Goal: Information Seeking & Learning: Compare options

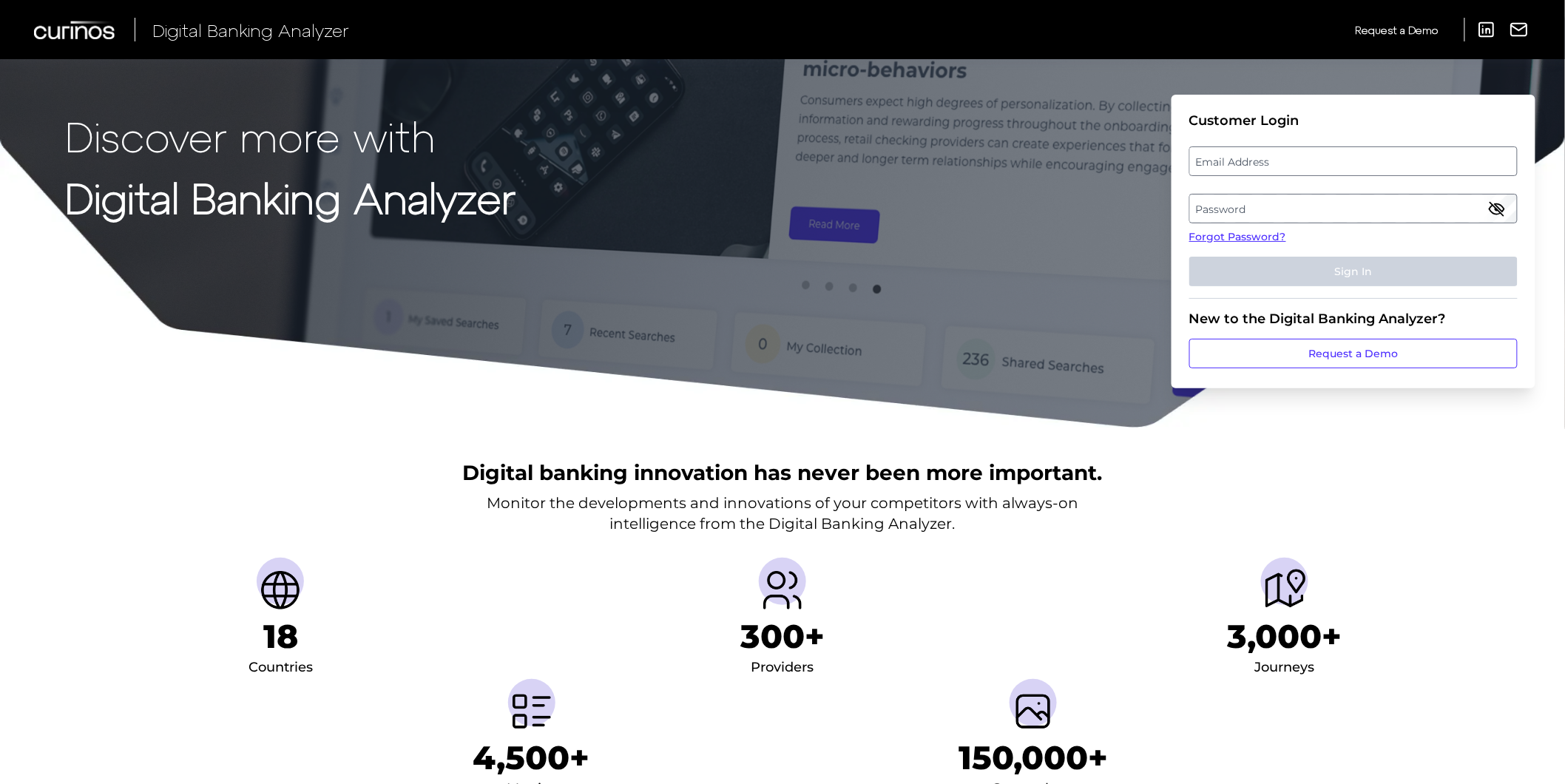
click at [1279, 163] on label "Email Address" at bounding box center [1353, 161] width 326 height 27
click at [1279, 163] on input "email" at bounding box center [1353, 160] width 328 height 29
drag, startPoint x: 1271, startPoint y: 491, endPoint x: 1322, endPoint y: 390, distance: 113.1
click at [1271, 491] on div "Digital banking innovation has never been more important. Monitor the developme…" at bounding box center [782, 629] width 1565 height 402
click at [1261, 160] on input "eli" at bounding box center [1353, 160] width 328 height 29
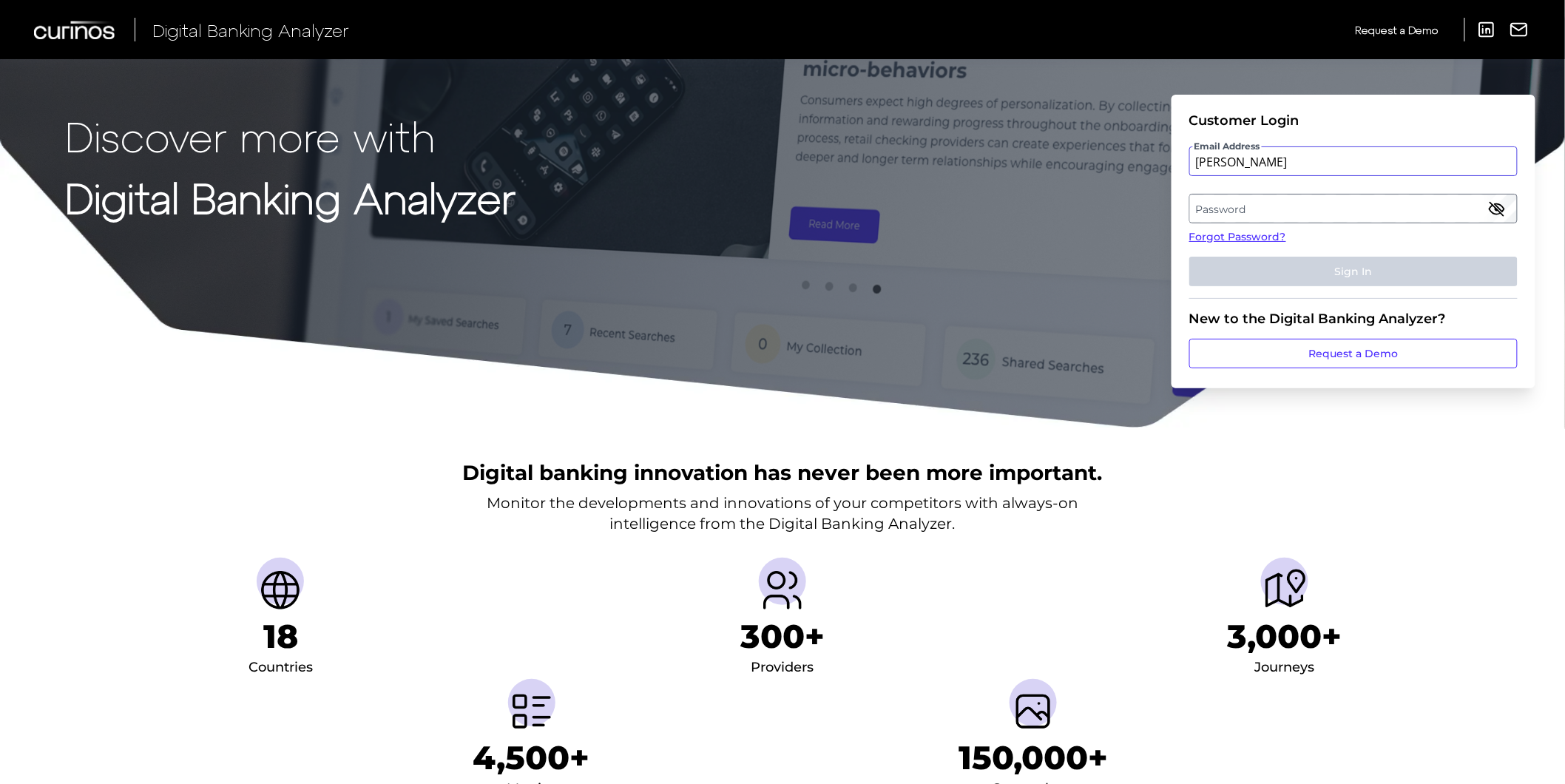
type input "Elizabeth.Hodach.demo@curinos.com"
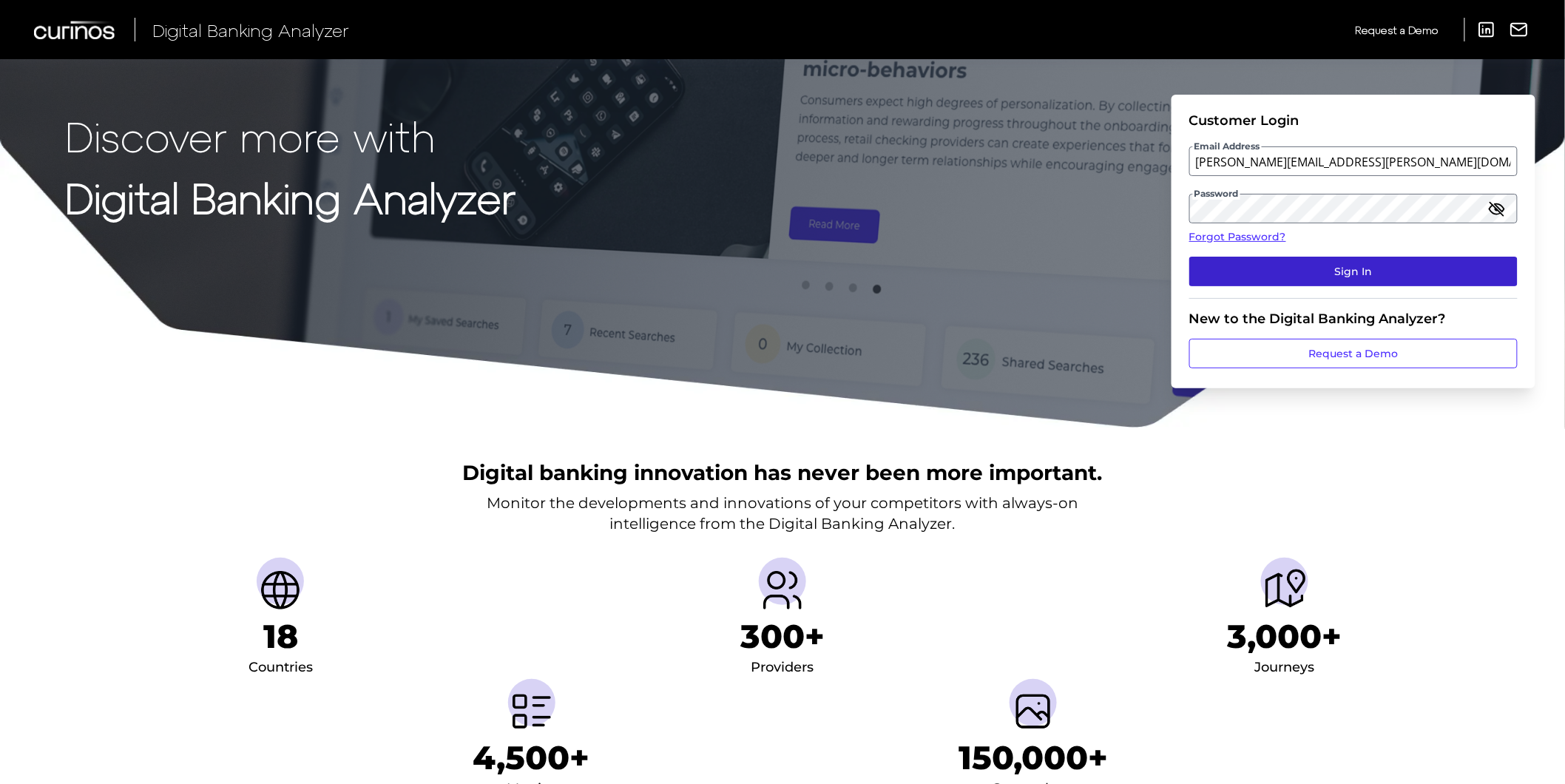
click at [1408, 270] on button "Sign In" at bounding box center [1353, 271] width 328 height 29
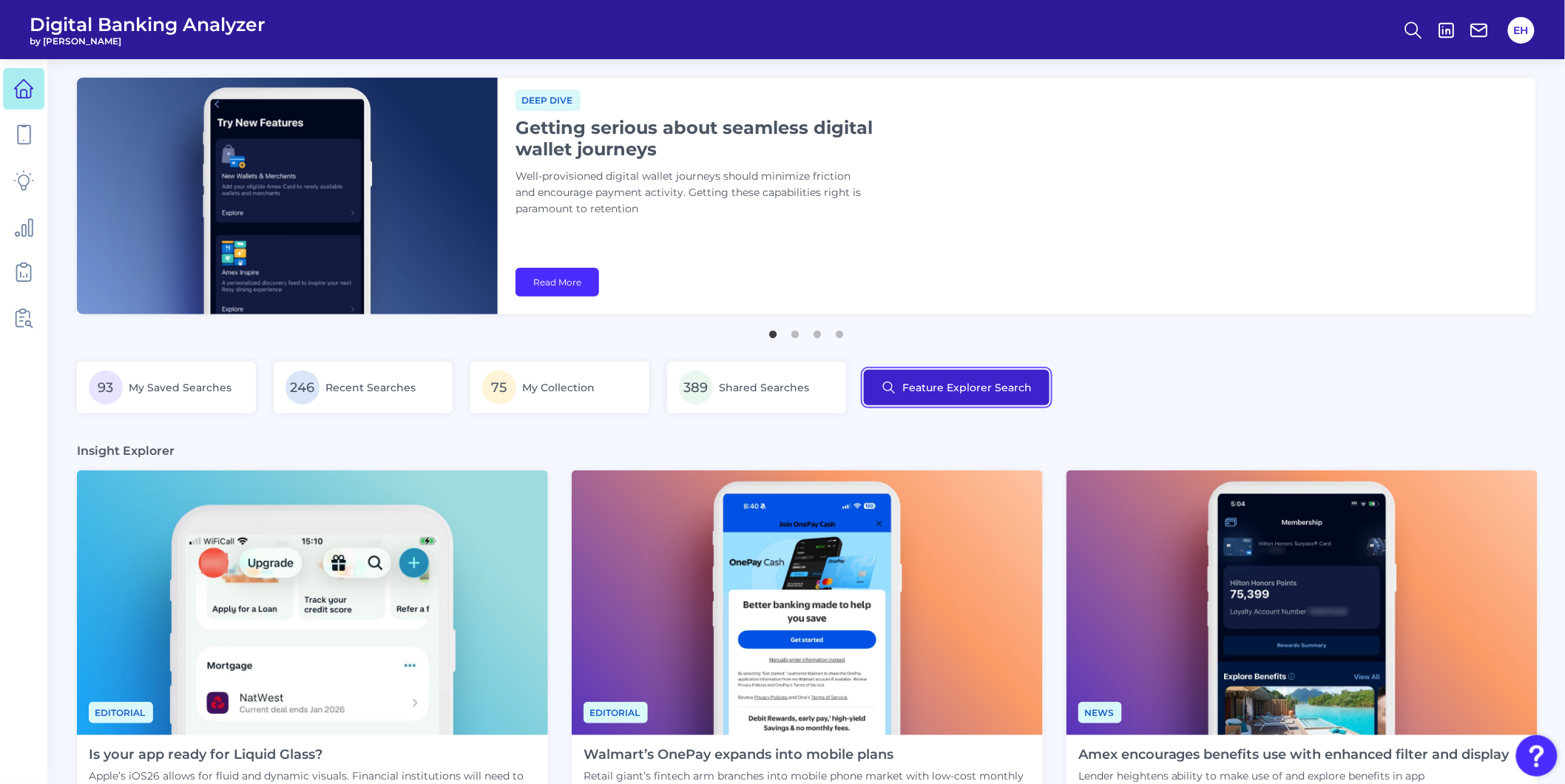
click at [940, 381] on button "Feature Explorer Search" at bounding box center [957, 387] width 186 height 35
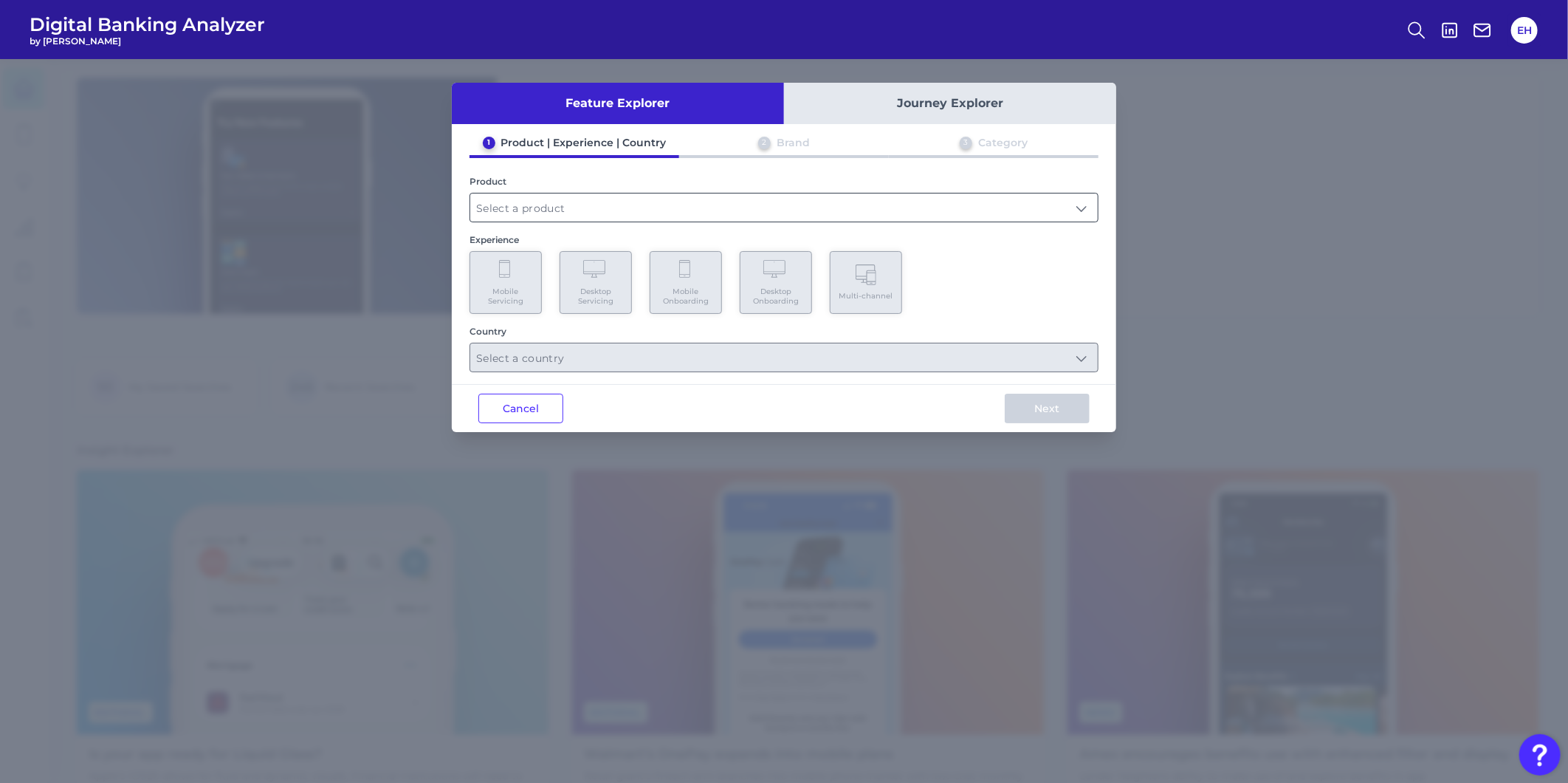
click at [520, 206] on input "text" at bounding box center [784, 207] width 627 height 28
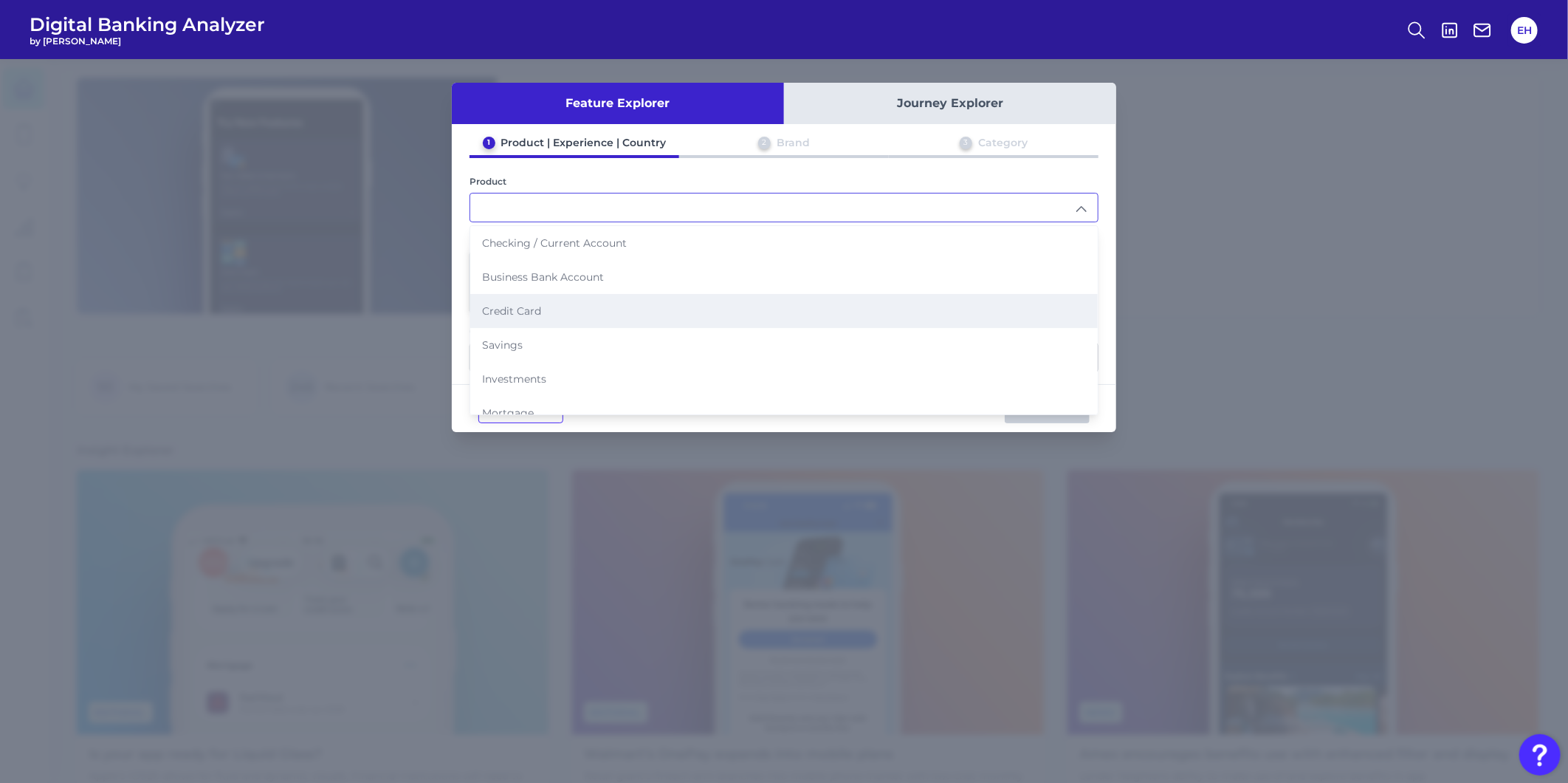
click at [562, 309] on li "Credit Card" at bounding box center [784, 311] width 627 height 34
type input "Credit Card"
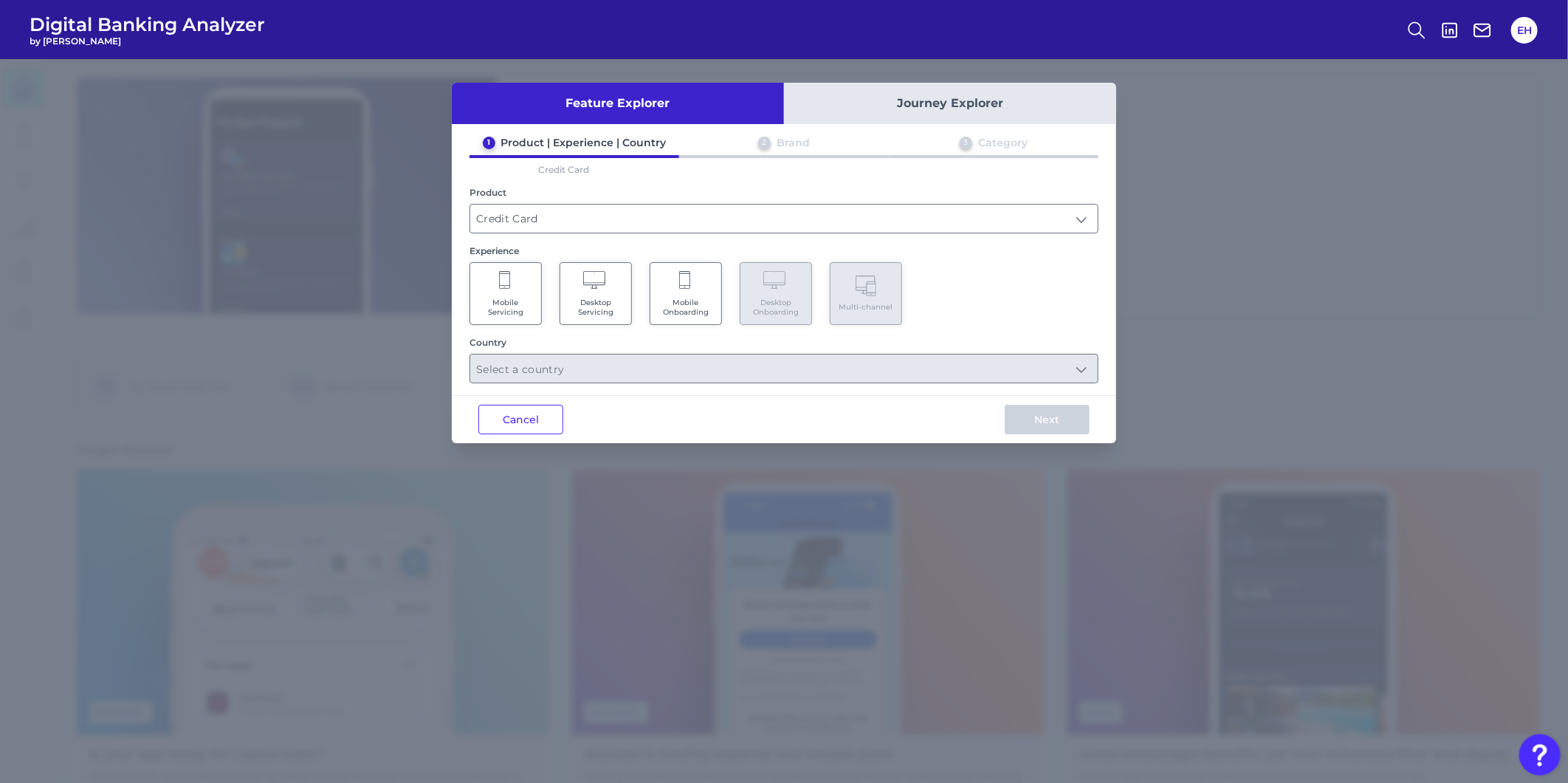
click at [678, 297] on span "Mobile Onboarding" at bounding box center [685, 307] width 56 height 19
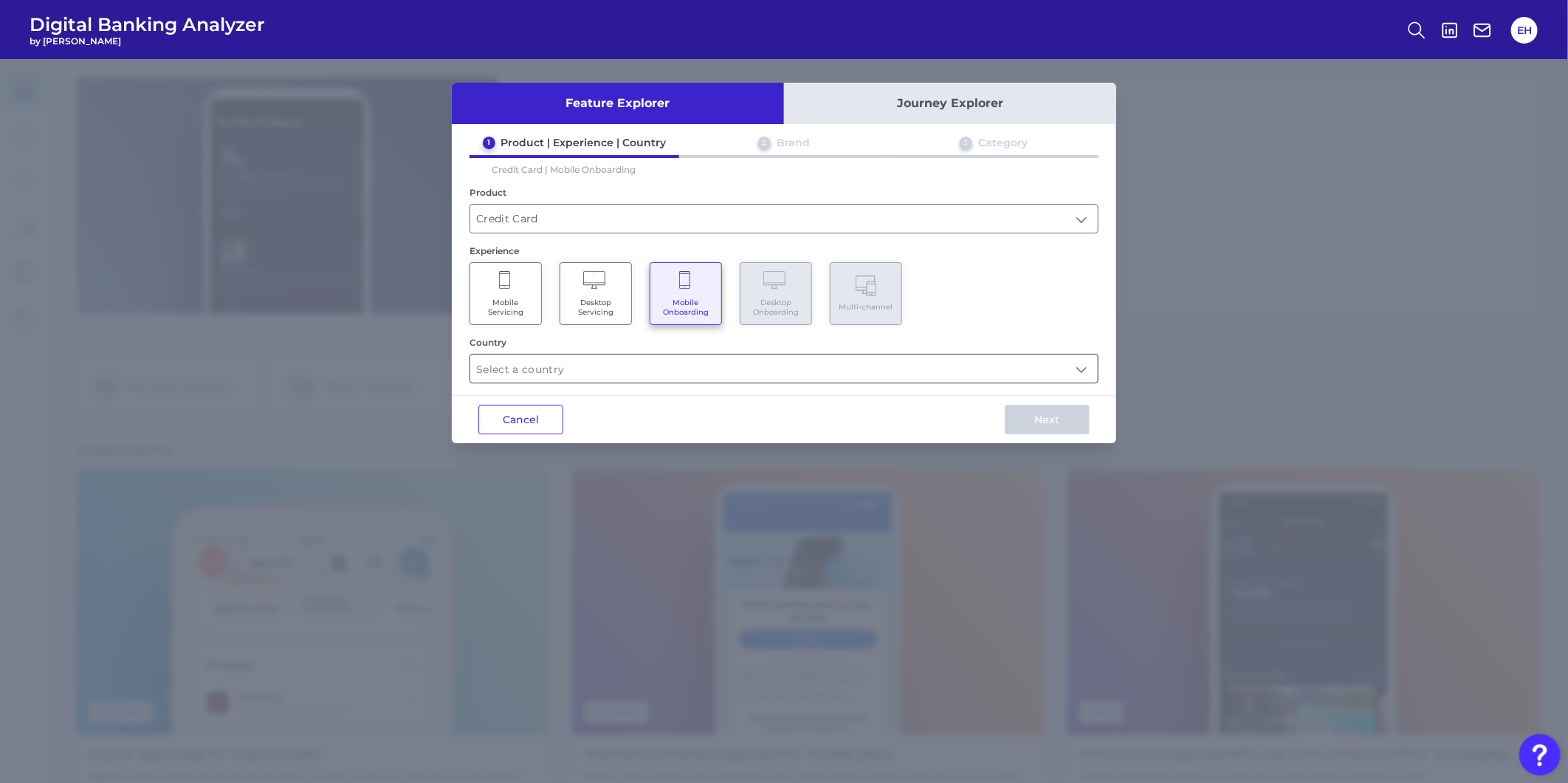
click at [625, 370] on input "text" at bounding box center [784, 368] width 627 height 28
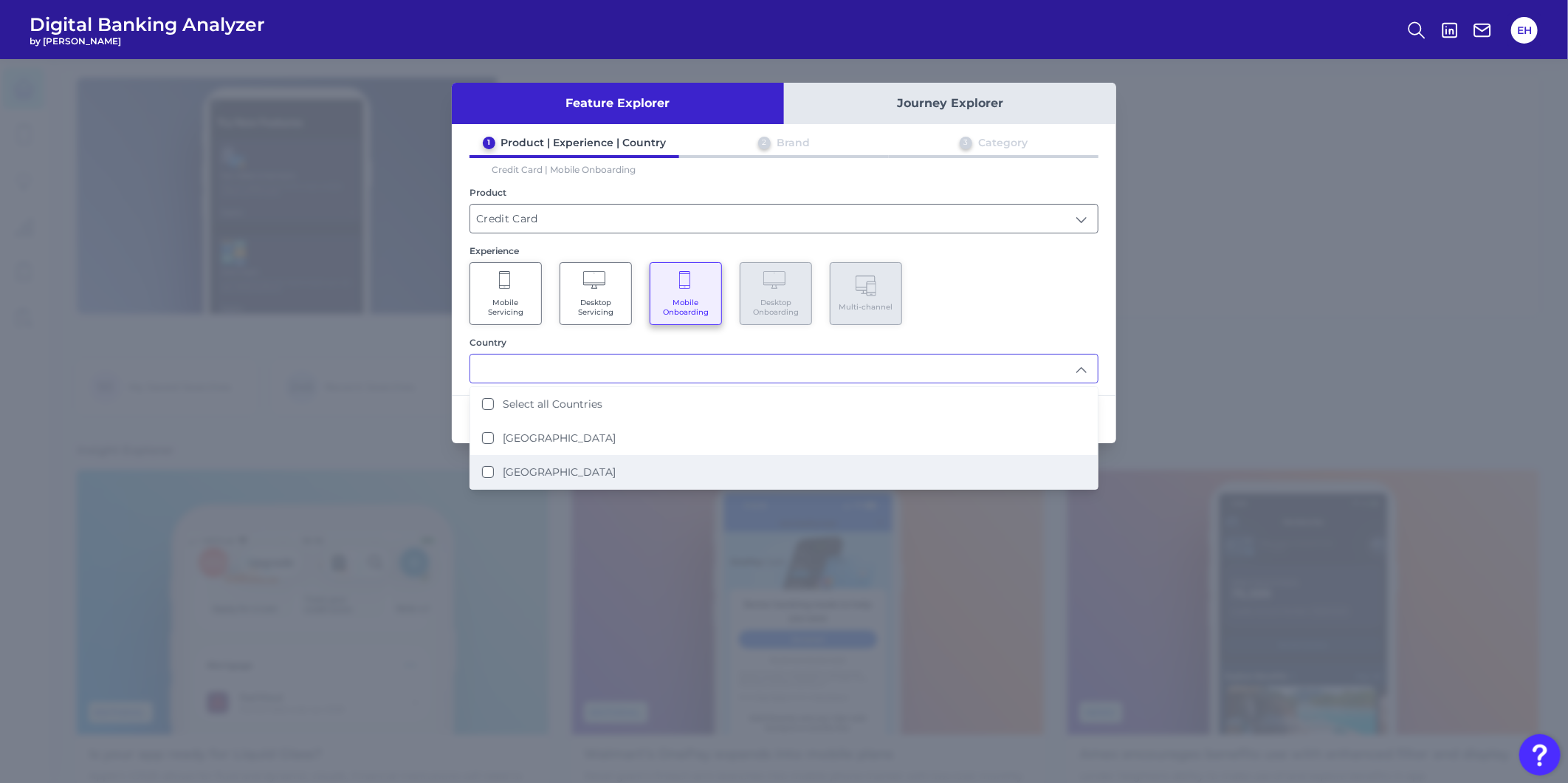
click at [589, 459] on li "[GEOGRAPHIC_DATA]" at bounding box center [784, 472] width 627 height 34
type input "[GEOGRAPHIC_DATA]"
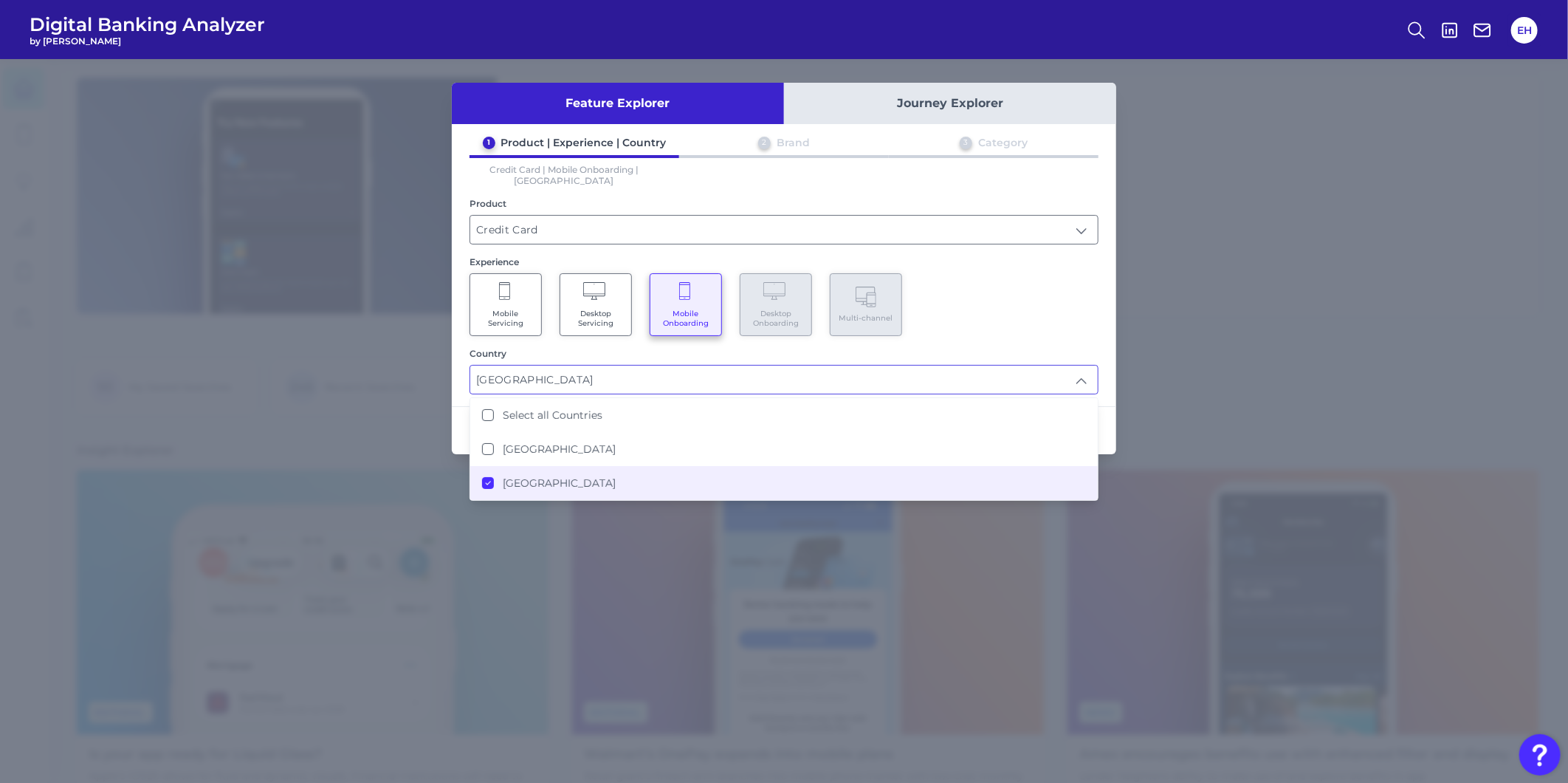
click at [968, 314] on div "Mobile Servicing Desktop Servicing Mobile Onboarding Desktop Onboarding Multi-c…" at bounding box center [784, 305] width 629 height 62
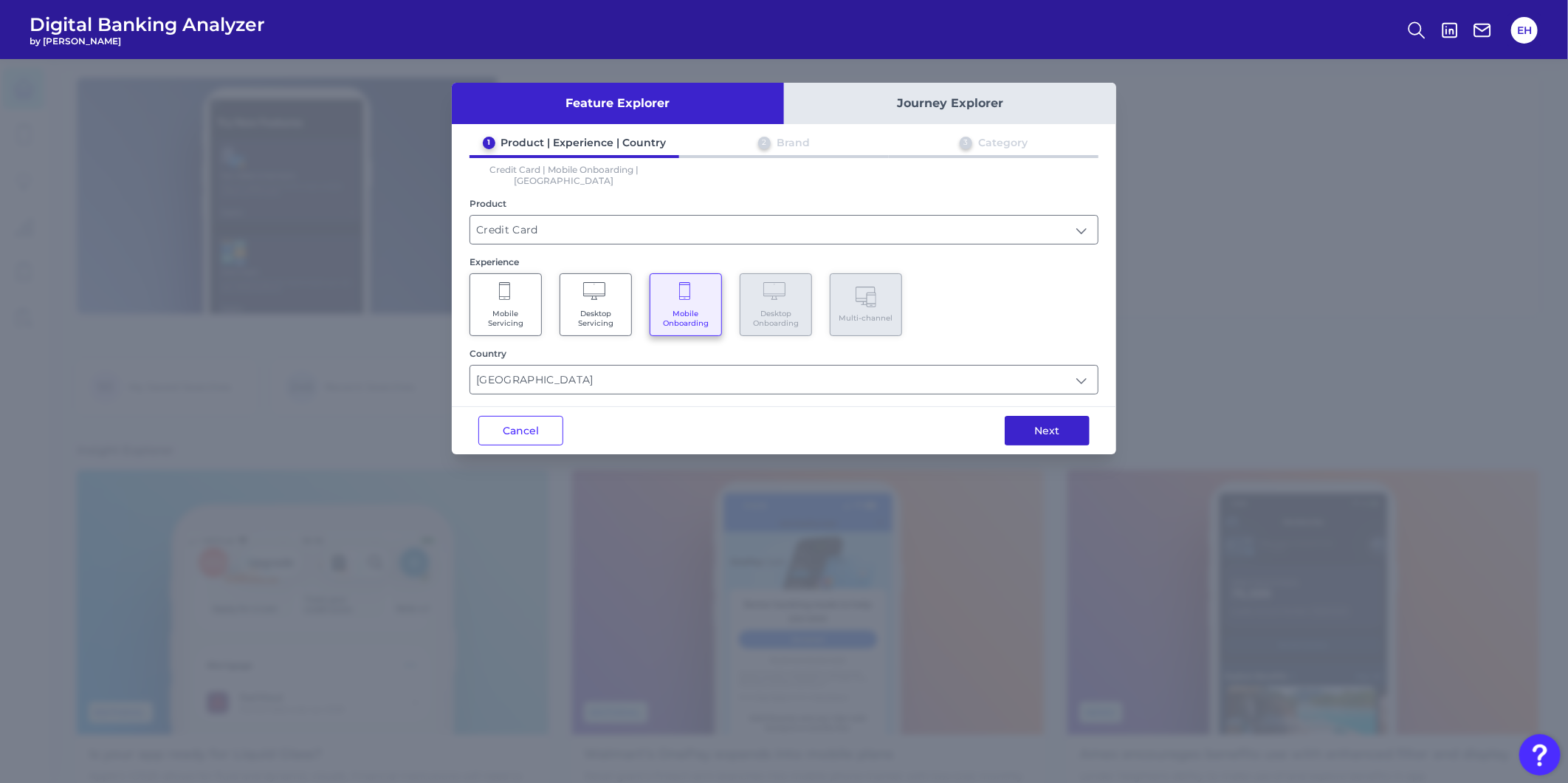
click at [1038, 417] on button "Next" at bounding box center [1048, 430] width 85 height 29
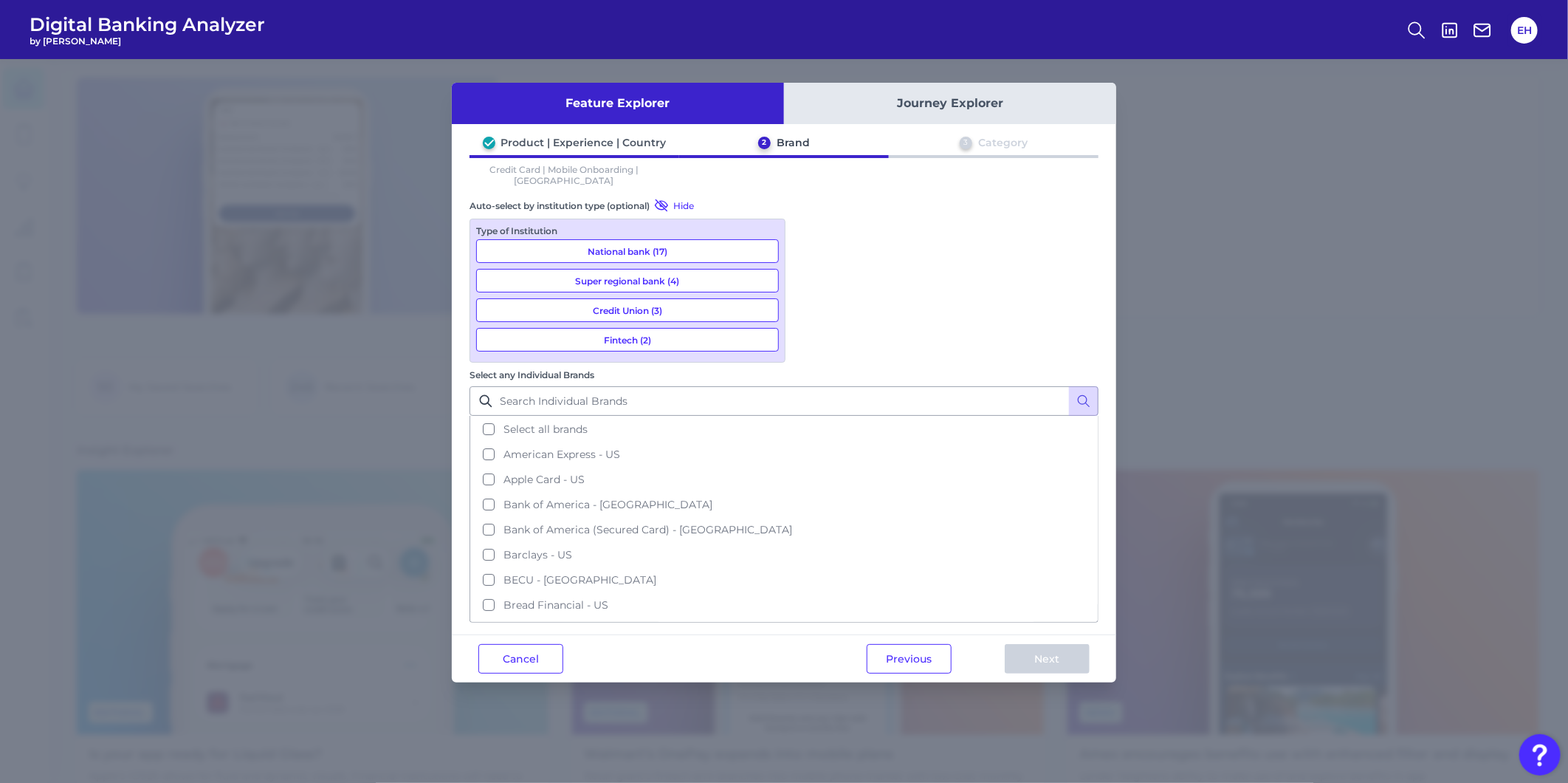
click at [588, 422] on span "Select all brands" at bounding box center [545, 429] width 84 height 13
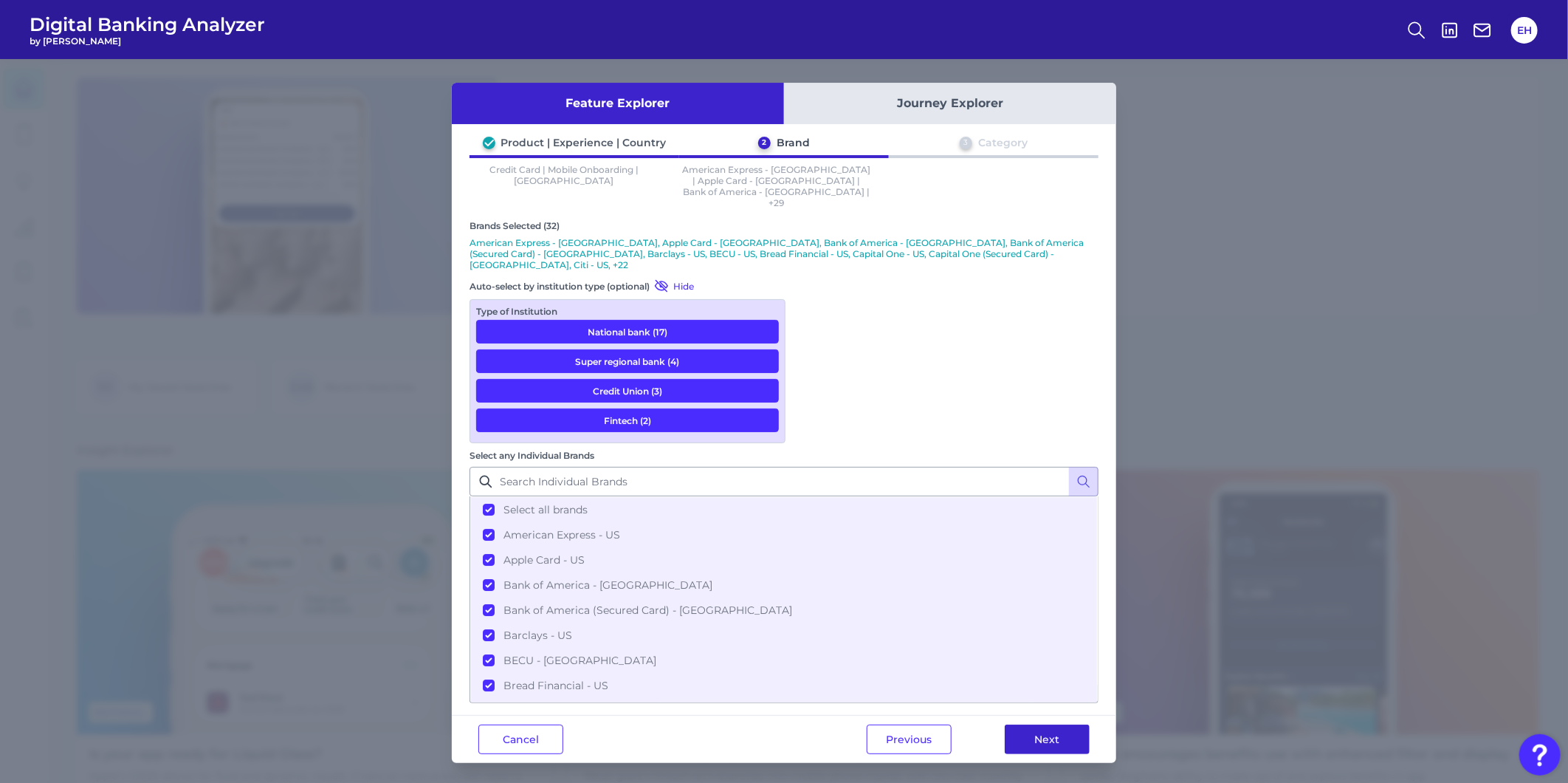
click at [1041, 724] on button "Next" at bounding box center [1048, 739] width 85 height 29
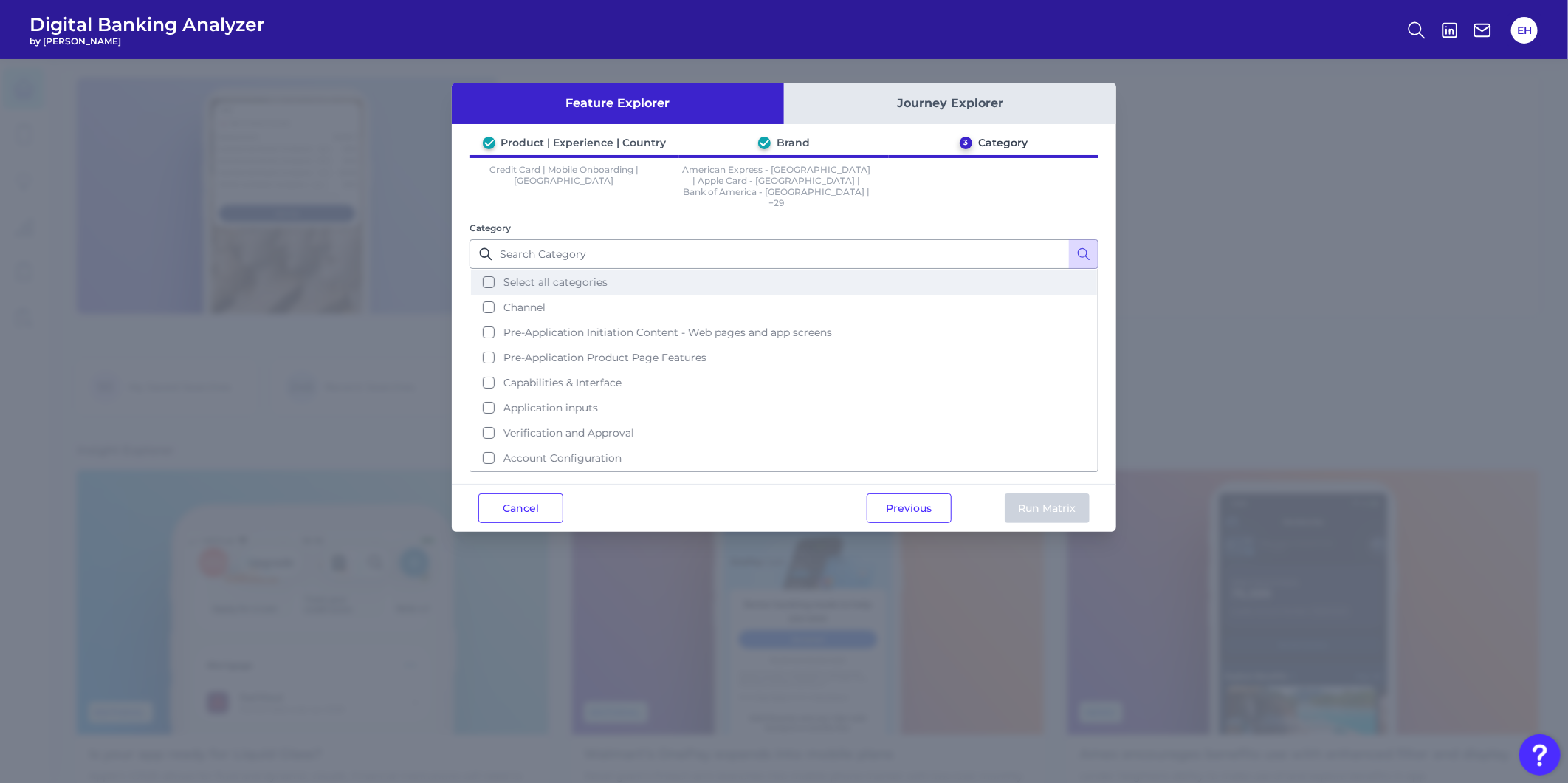
click at [515, 276] on span "Select all categories" at bounding box center [555, 282] width 104 height 13
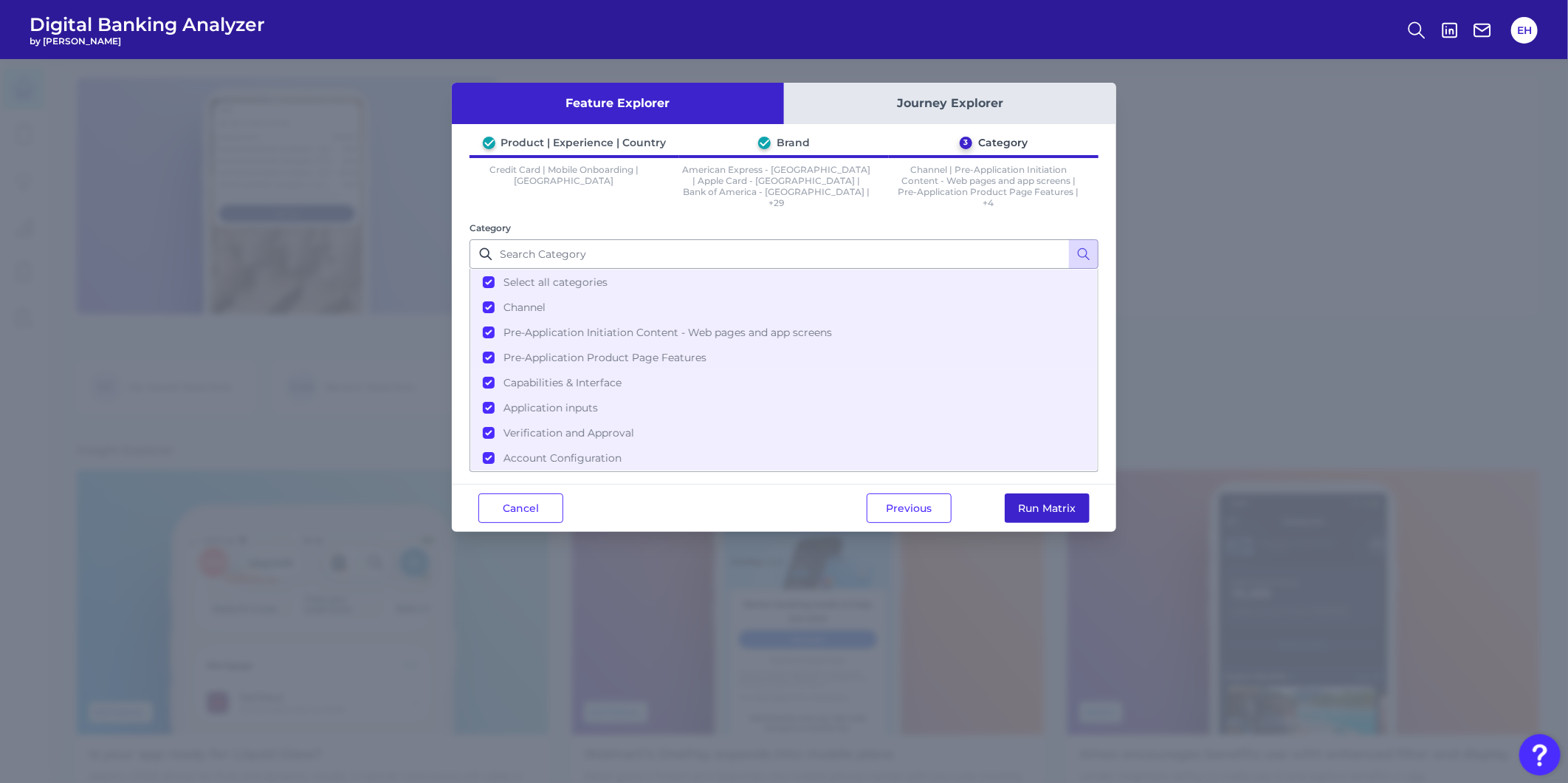
click at [1037, 507] on button "Run Matrix" at bounding box center [1048, 507] width 85 height 29
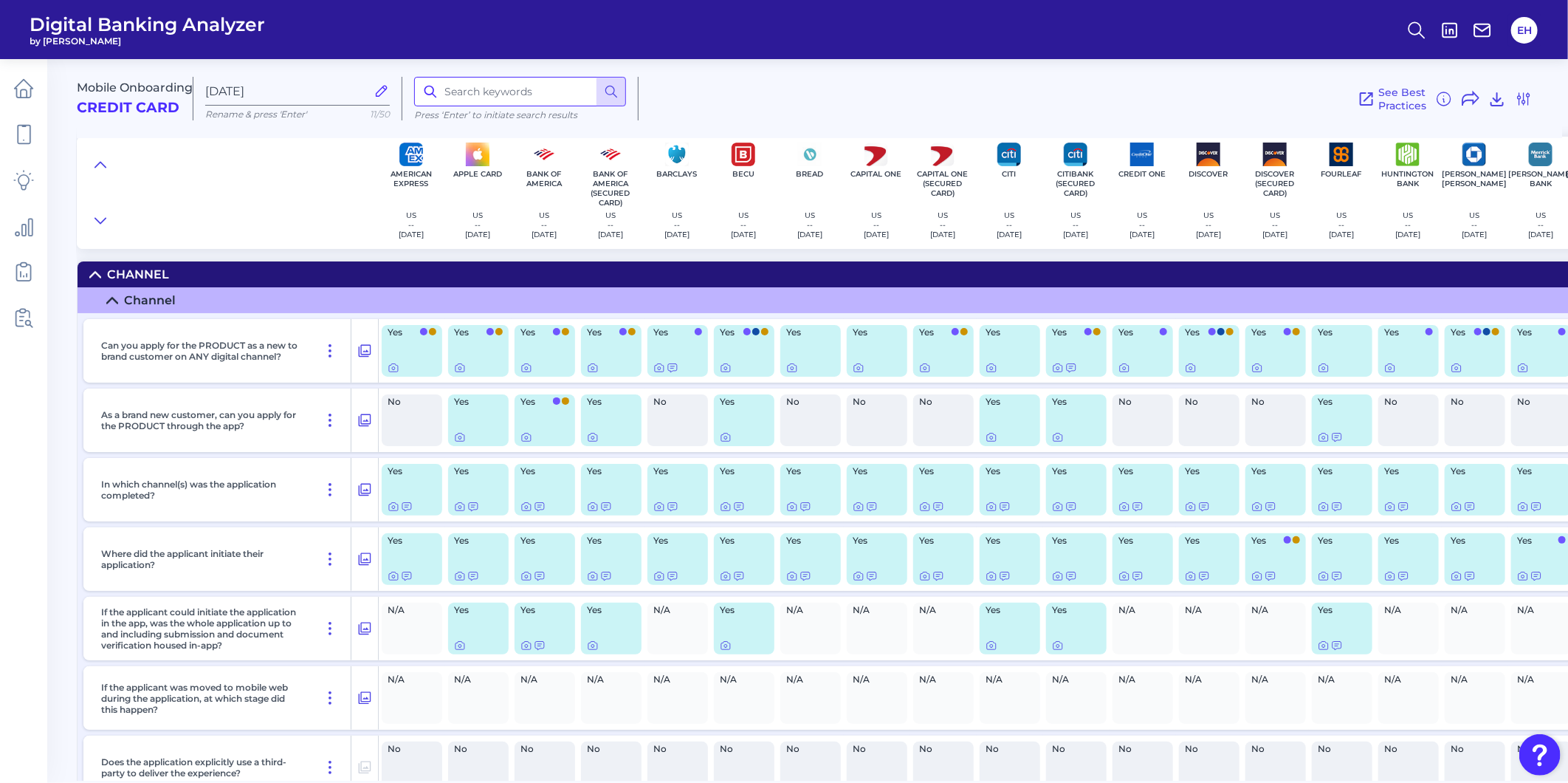
click at [466, 79] on input at bounding box center [520, 91] width 212 height 29
type input "activate"
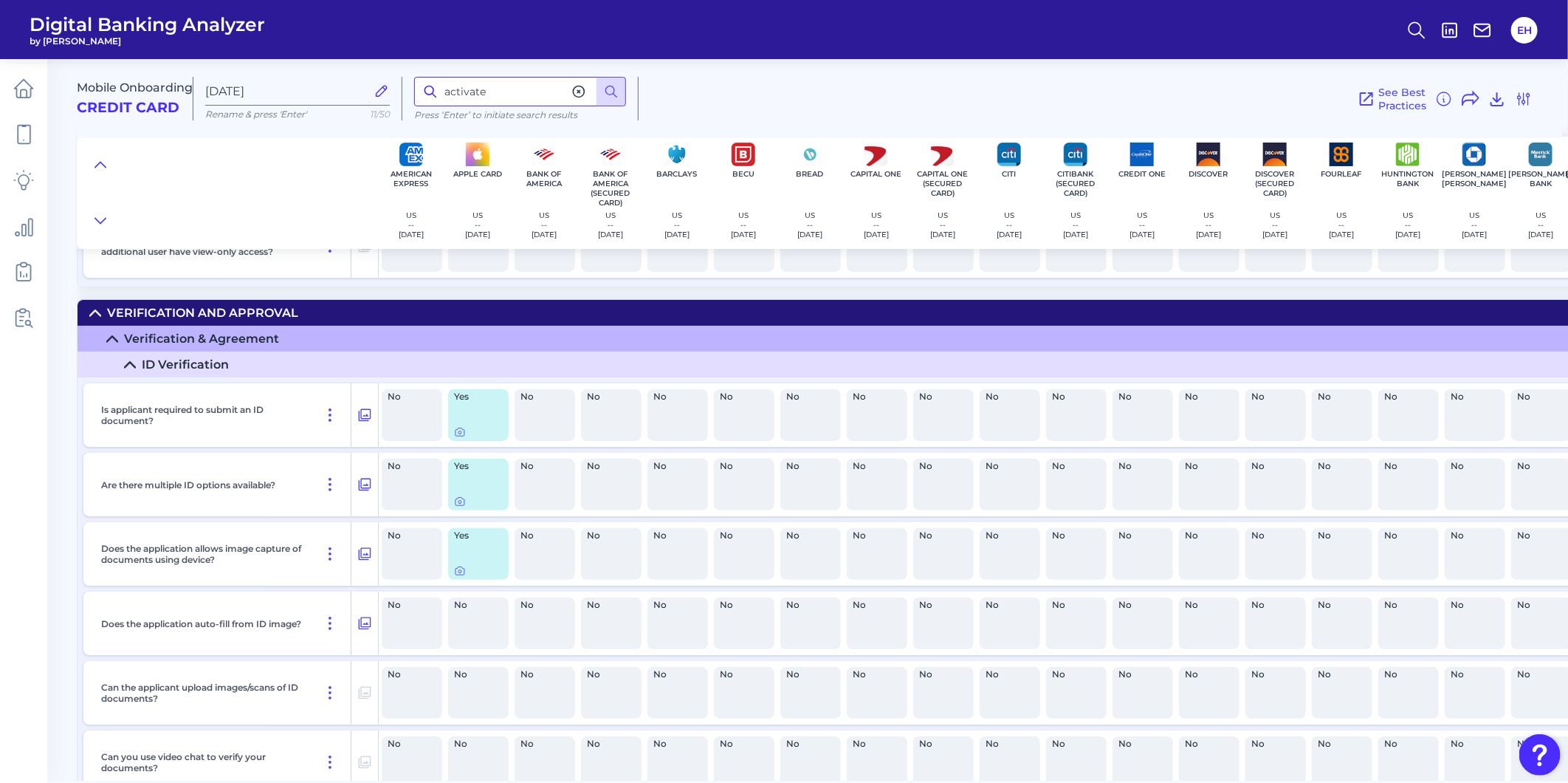
scroll to position [10756, 0]
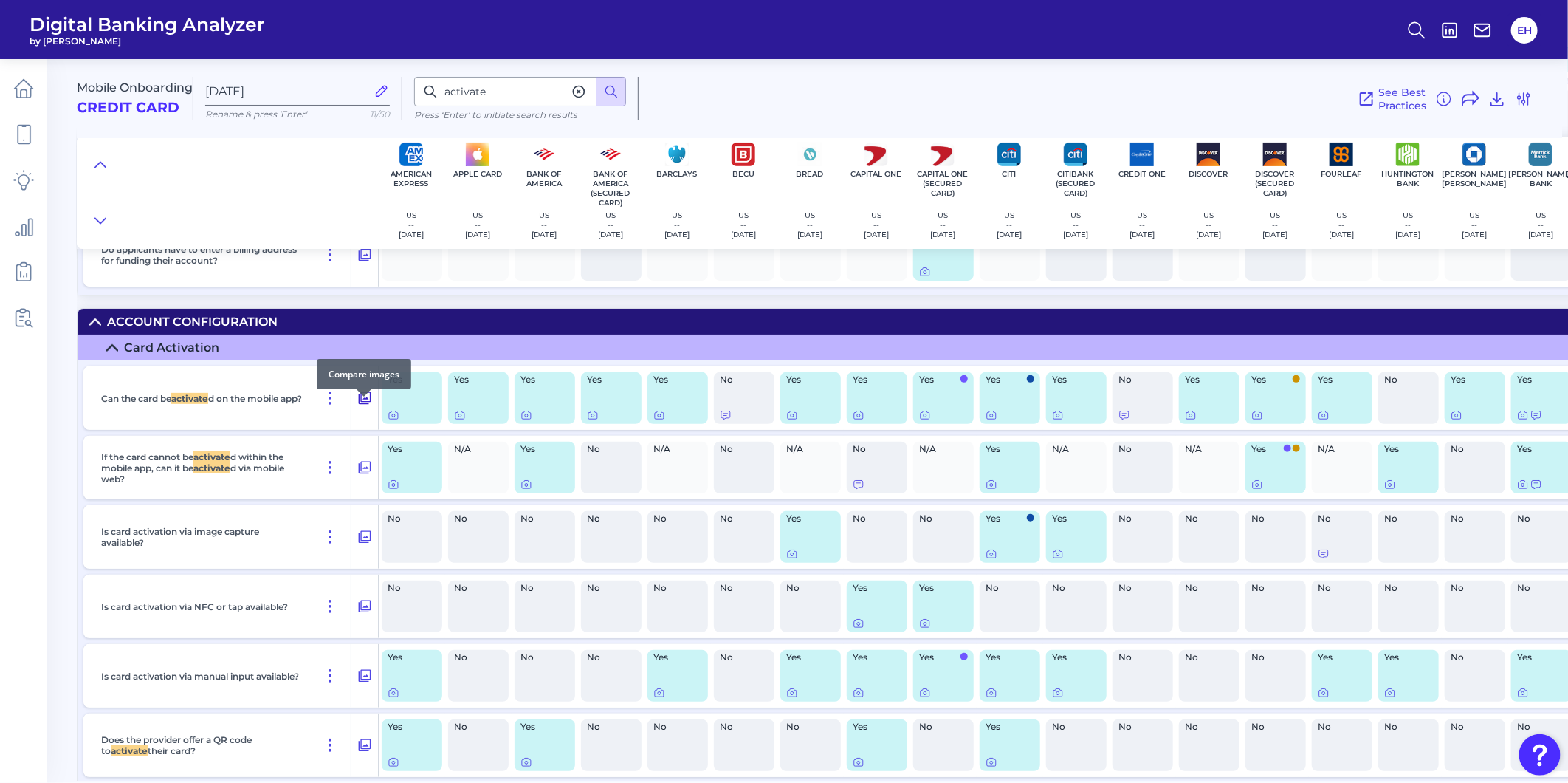
click at [363, 404] on icon at bounding box center [364, 398] width 12 height 12
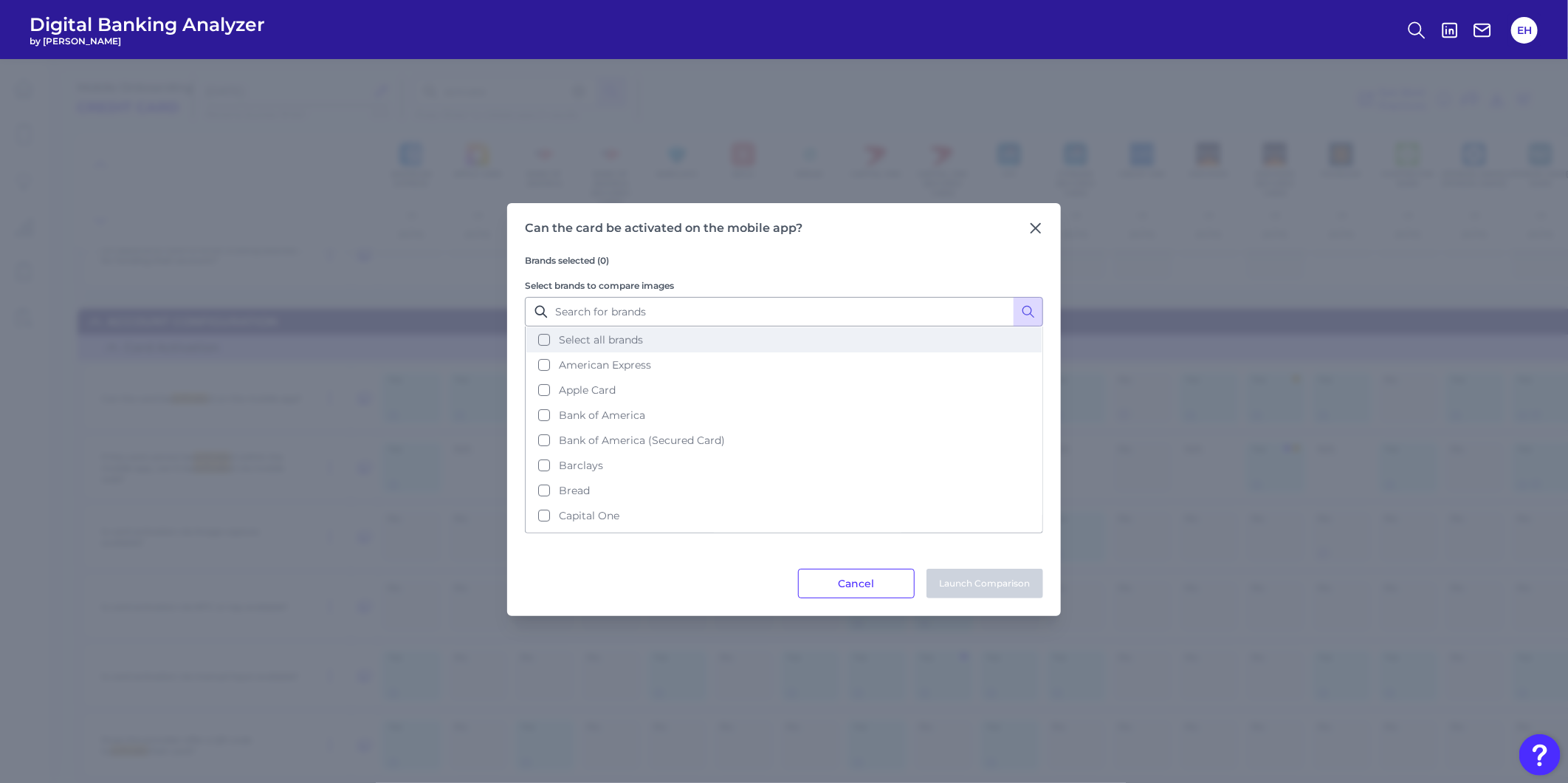
click at [540, 341] on button "Select all brands" at bounding box center [784, 340] width 515 height 26
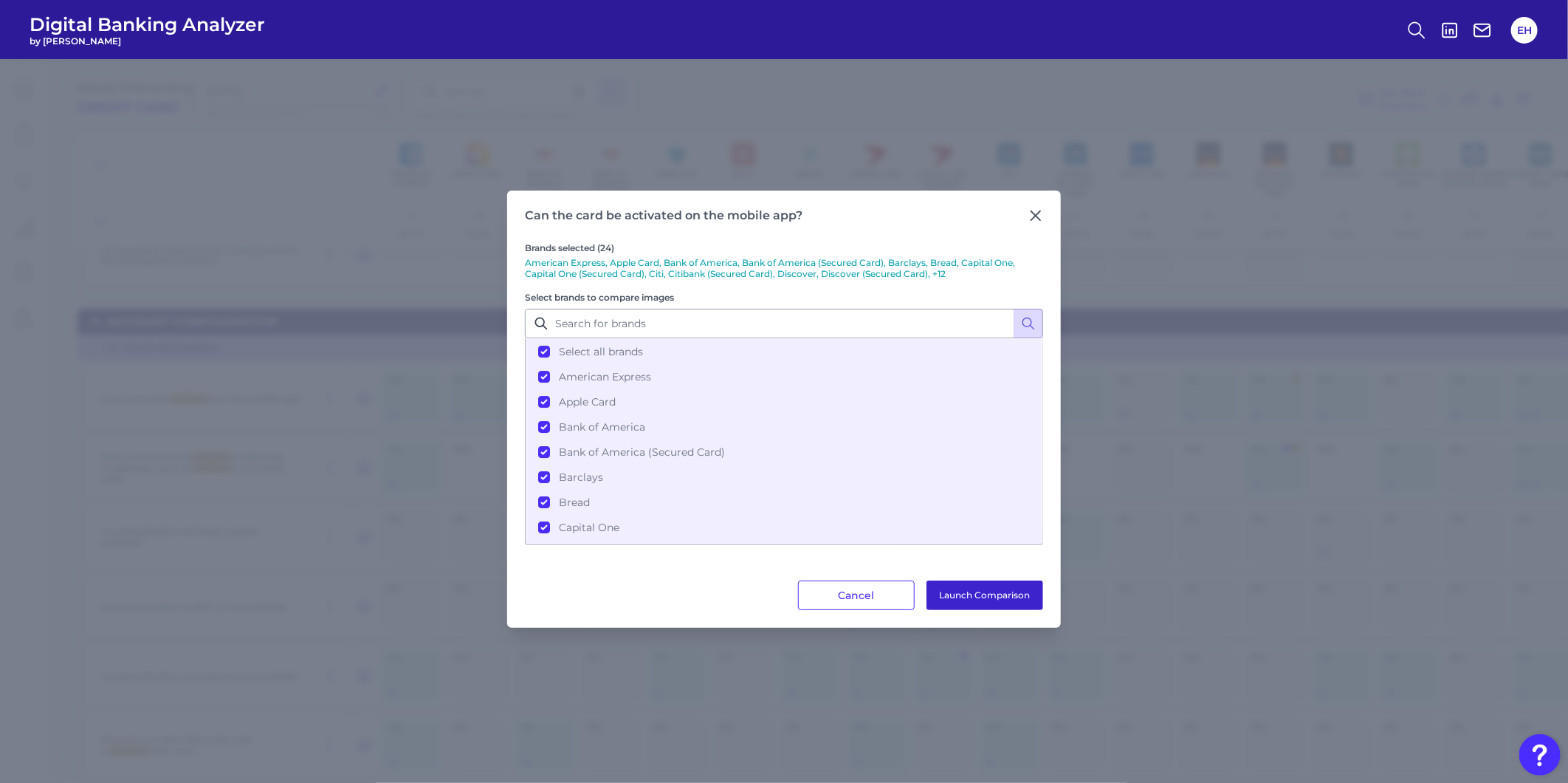
click at [957, 586] on button "Launch Comparison" at bounding box center [984, 595] width 116 height 29
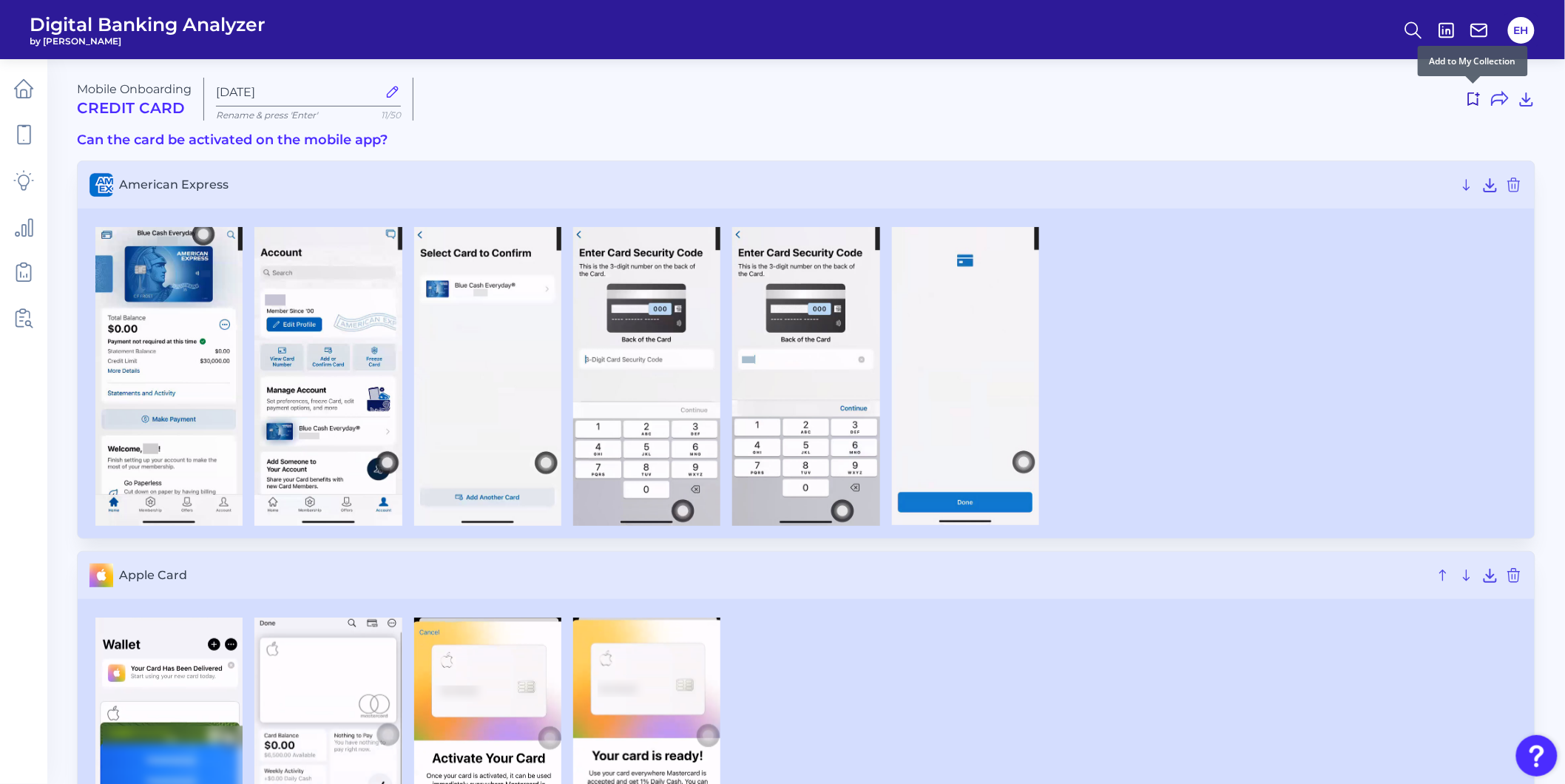
click at [1473, 102] on use at bounding box center [1474, 99] width 11 height 13
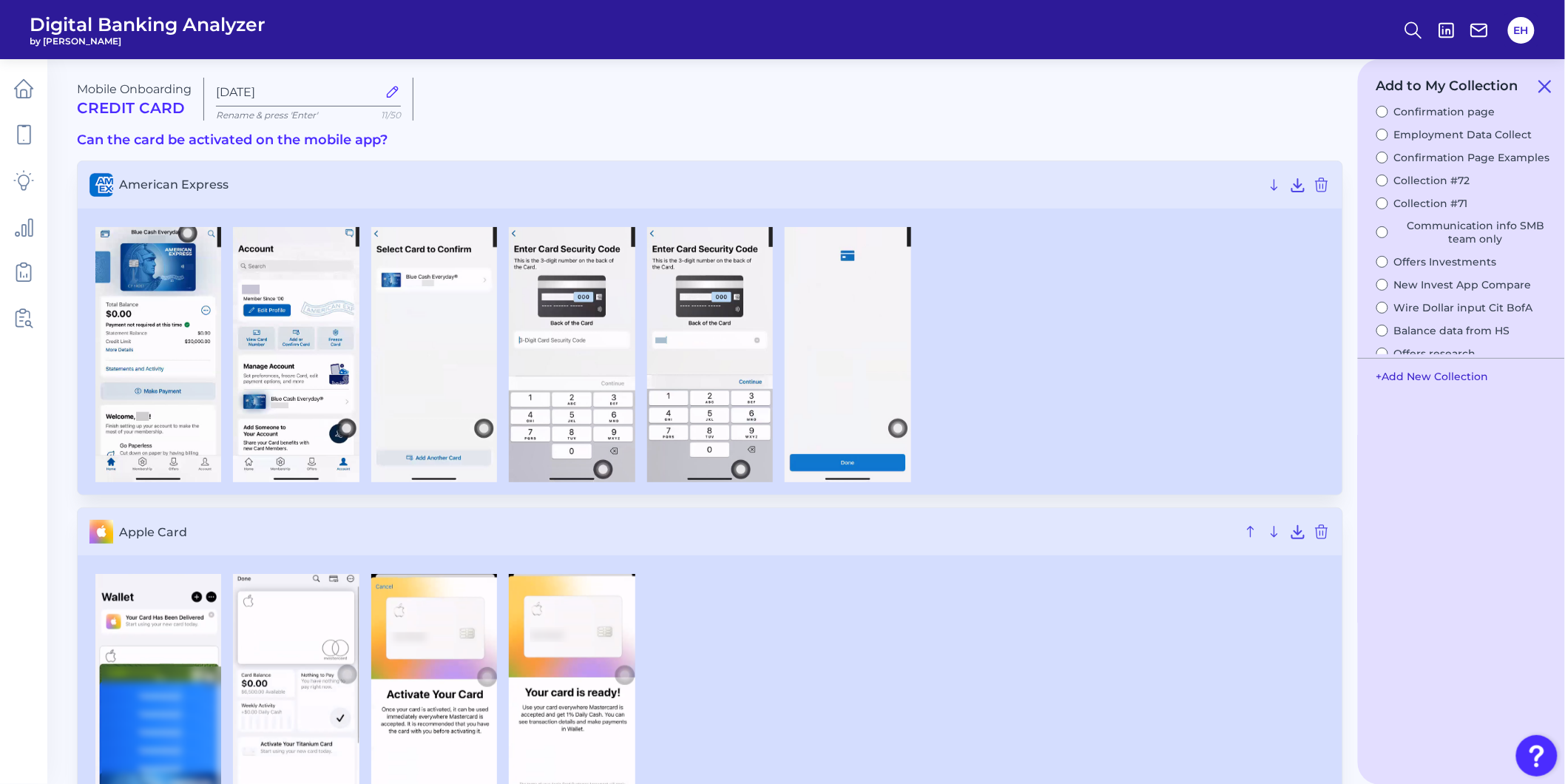
click at [1408, 374] on button "+ Add New Collection" at bounding box center [1433, 376] width 127 height 28
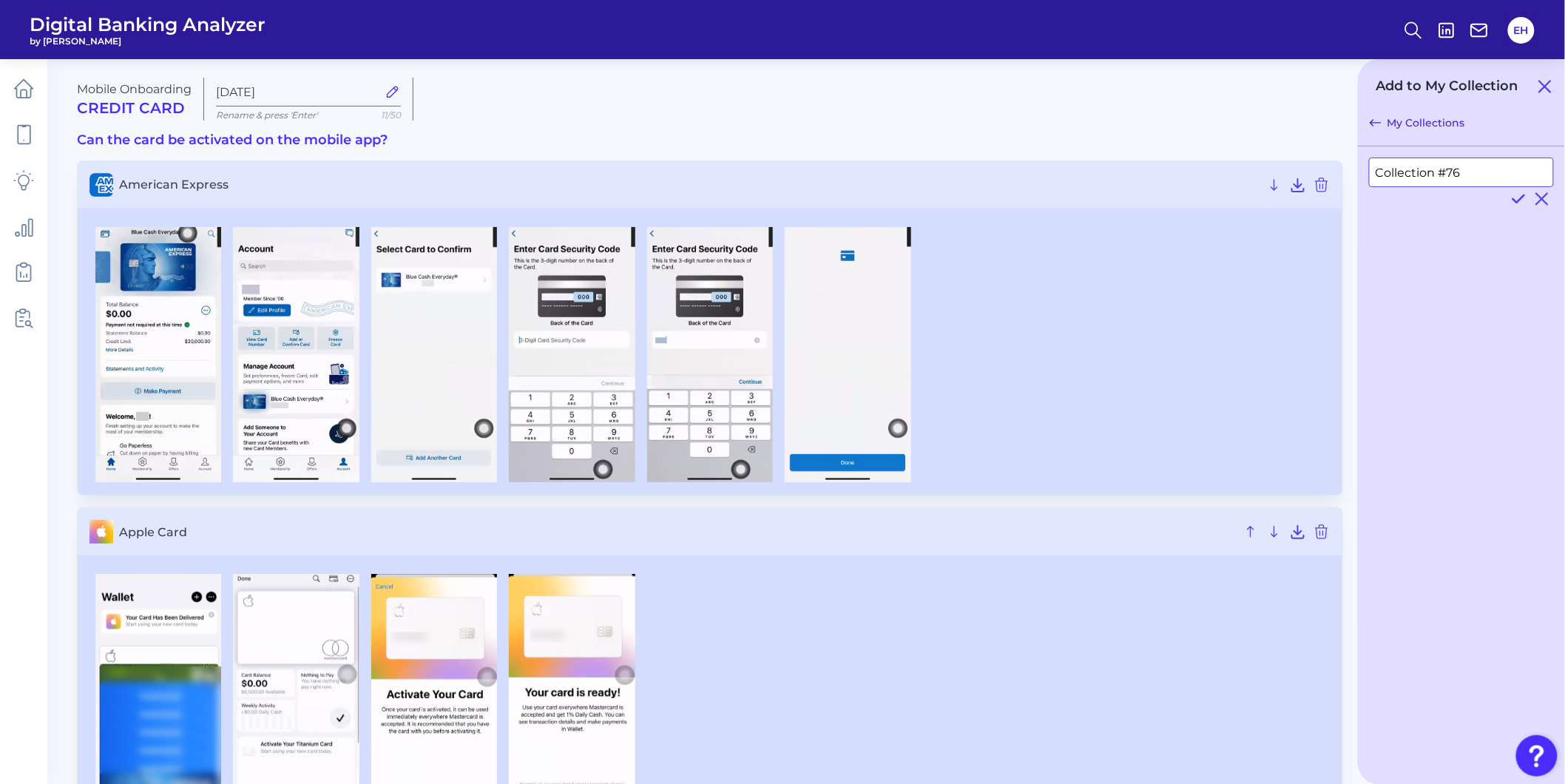
drag, startPoint x: 1467, startPoint y: 173, endPoint x: 1377, endPoint y: 175, distance: 90.0
click at [1377, 175] on input "Collection #76" at bounding box center [1462, 172] width 185 height 29
type input "[PERSON_NAME] Flow"
click at [1514, 196] on icon at bounding box center [1519, 198] width 18 height 18
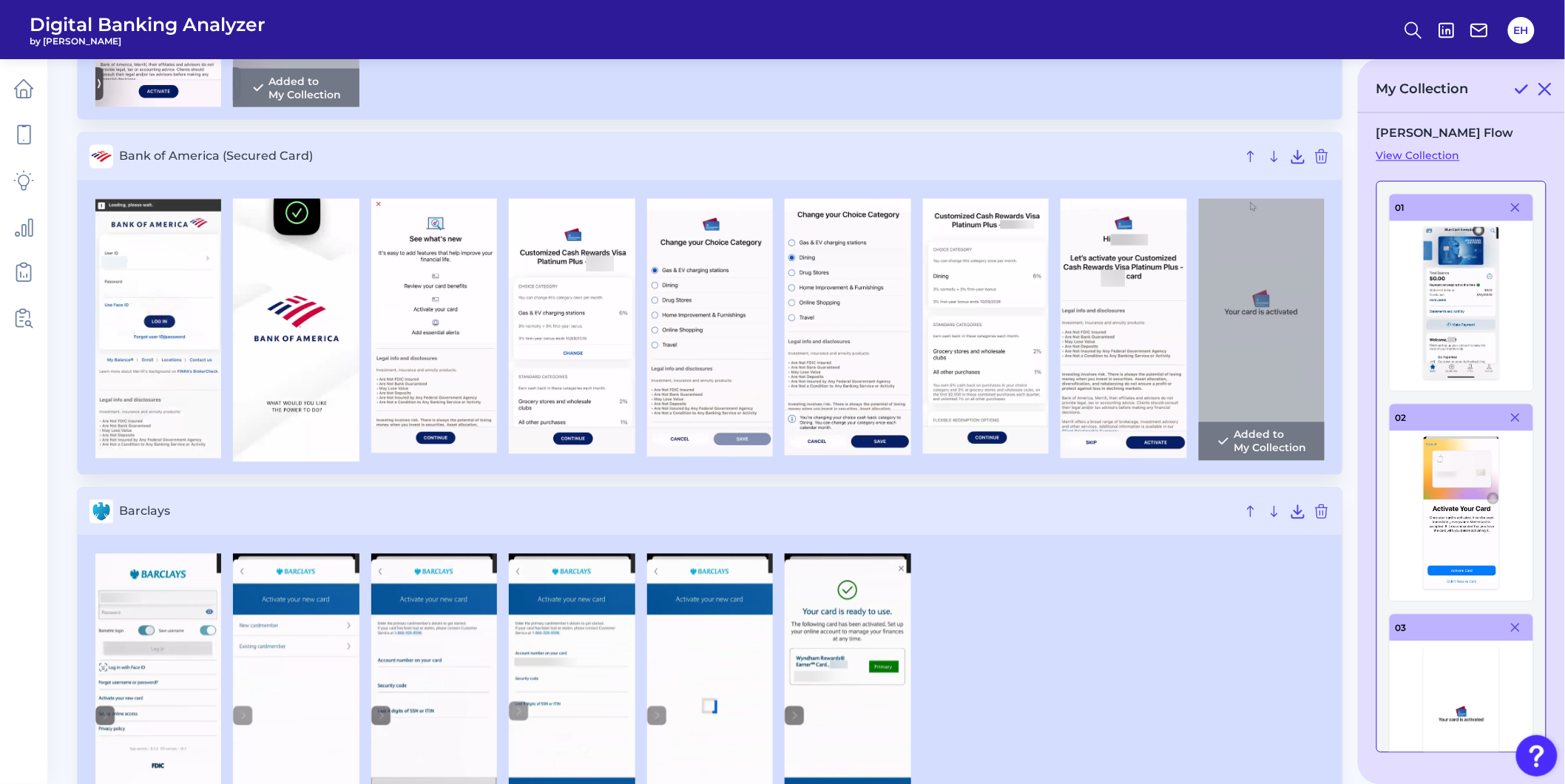
scroll to position [164, 0]
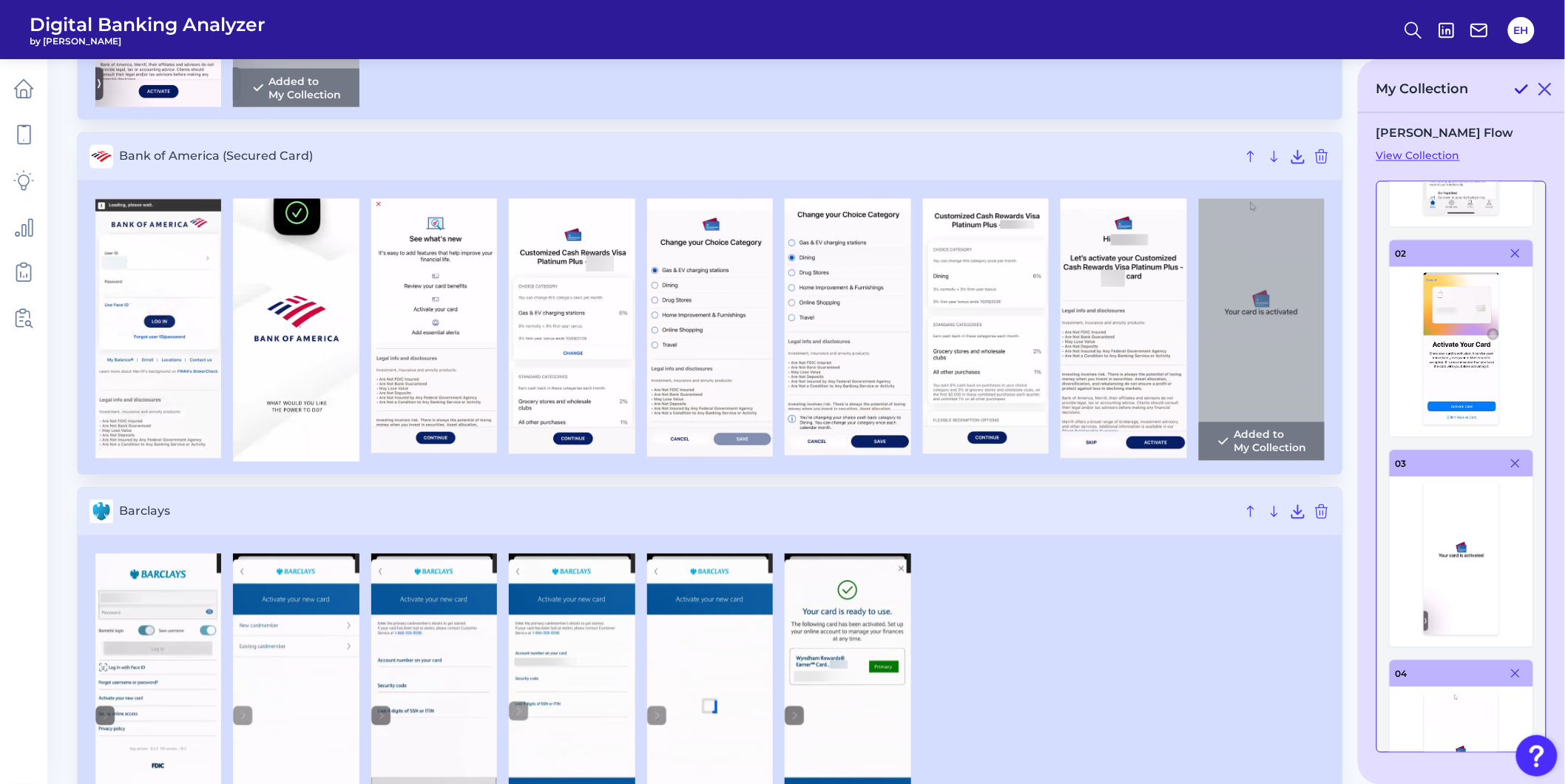
click at [1521, 85] on icon at bounding box center [1521, 89] width 18 height 18
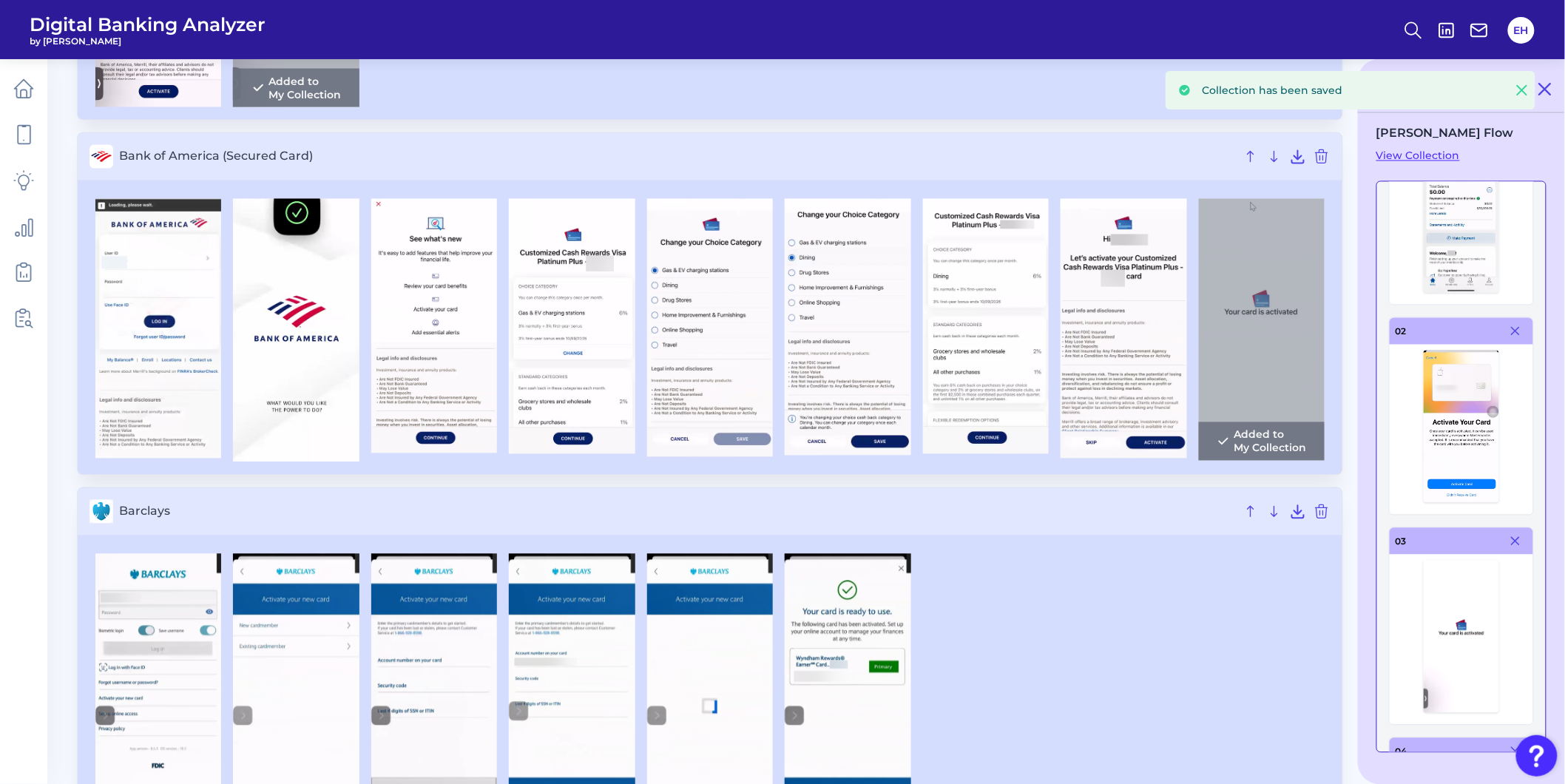
scroll to position [0, 0]
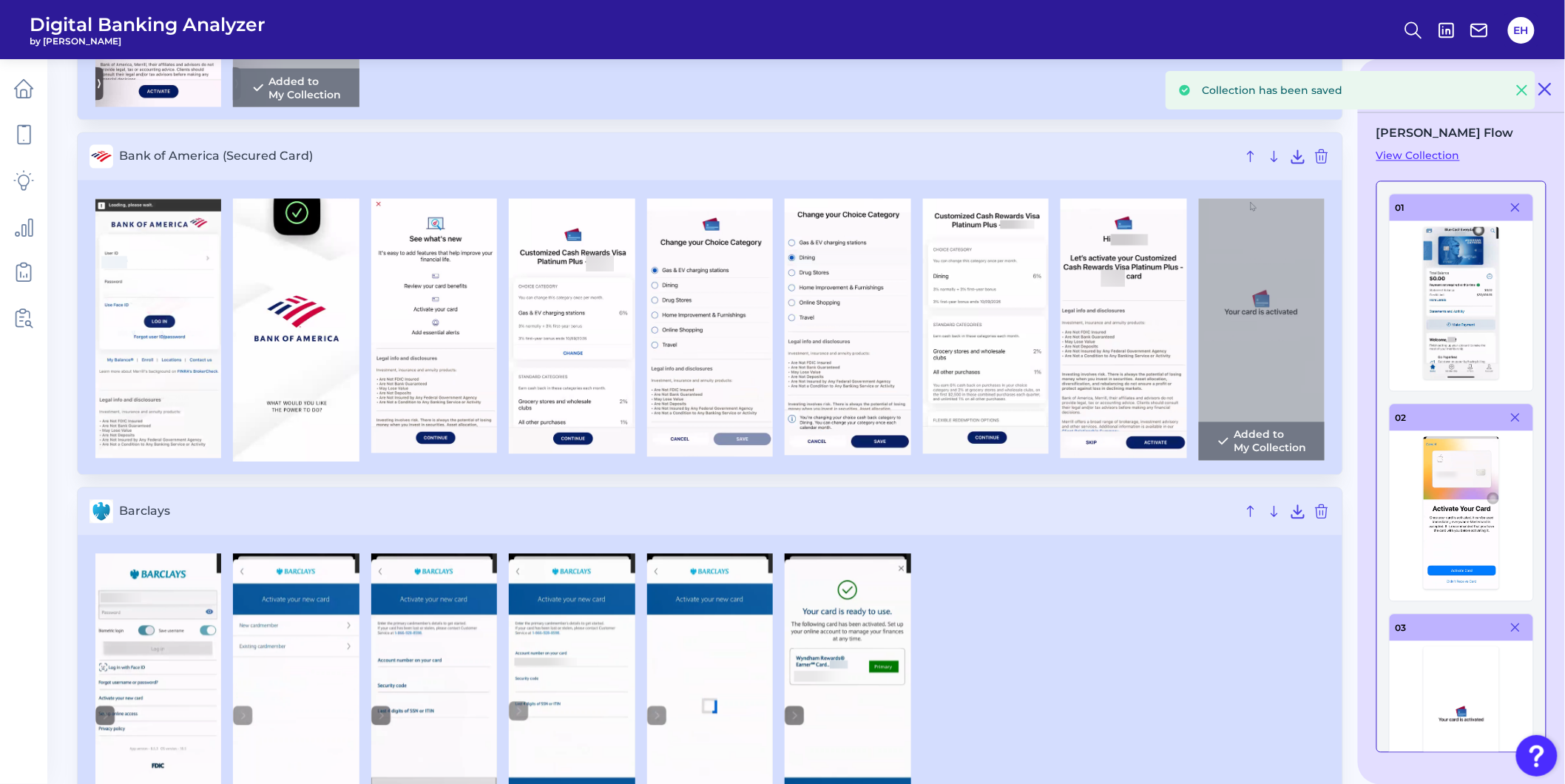
click at [1422, 155] on link "View Collection" at bounding box center [1461, 156] width 170 height 13
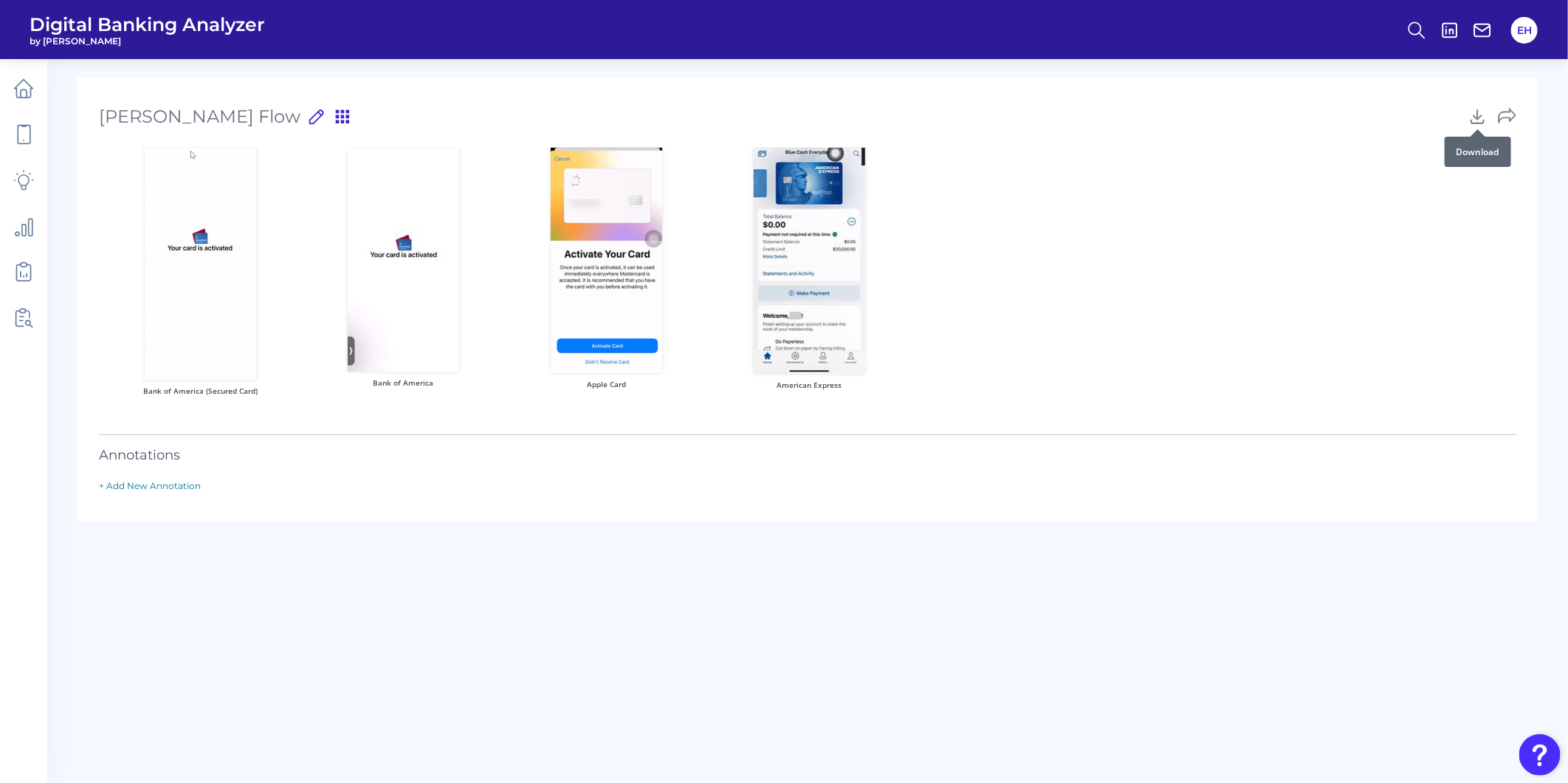
click at [1474, 111] on icon at bounding box center [1476, 116] width 18 height 18
click at [1290, 244] on div "Bank of America (Secured Card) Bank of America Apple Card American Express" at bounding box center [808, 279] width 1418 height 263
click at [1473, 115] on icon at bounding box center [1476, 116] width 12 height 13
drag, startPoint x: 1390, startPoint y: 277, endPoint x: 1359, endPoint y: 277, distance: 31.0
click at [1390, 277] on div "Bank of America (Secured Card) Bank of America Apple Card American Express" at bounding box center [808, 279] width 1418 height 263
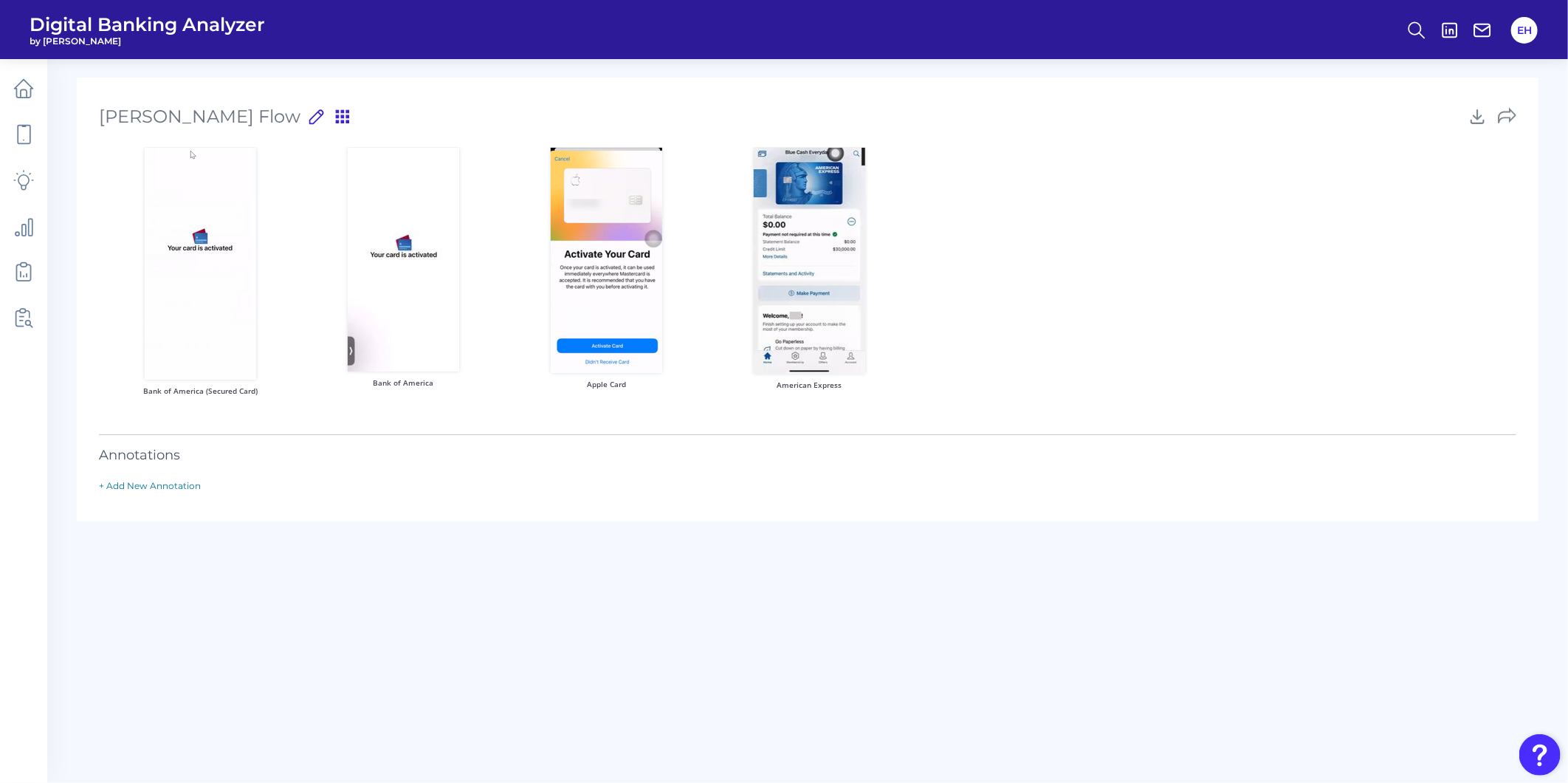
click at [802, 208] on img at bounding box center [809, 260] width 112 height 226
click at [211, 220] on img at bounding box center [201, 263] width 112 height 232
click at [334, 116] on icon at bounding box center [343, 116] width 17 height 18
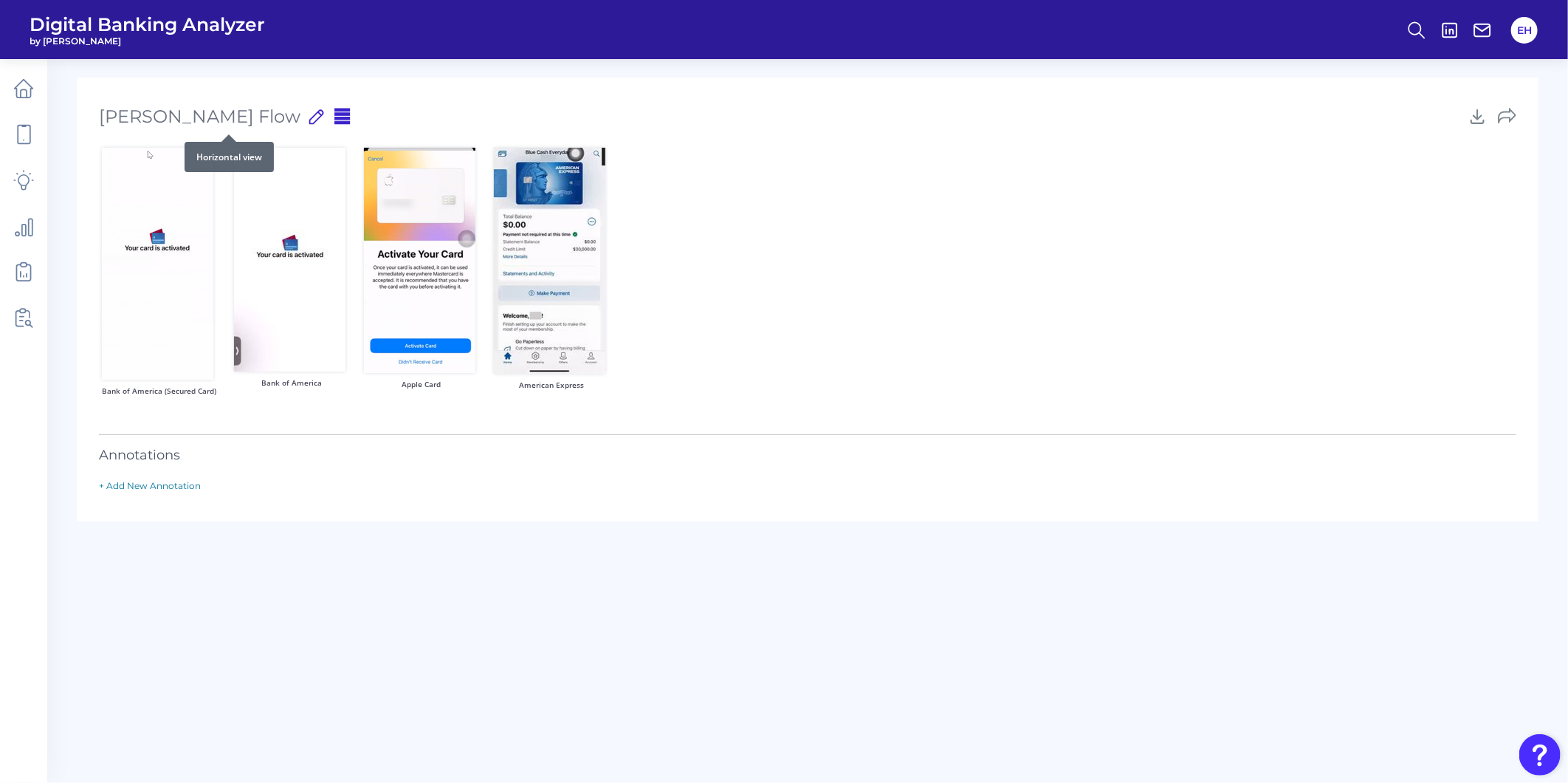
click at [334, 114] on icon at bounding box center [342, 116] width 15 height 15
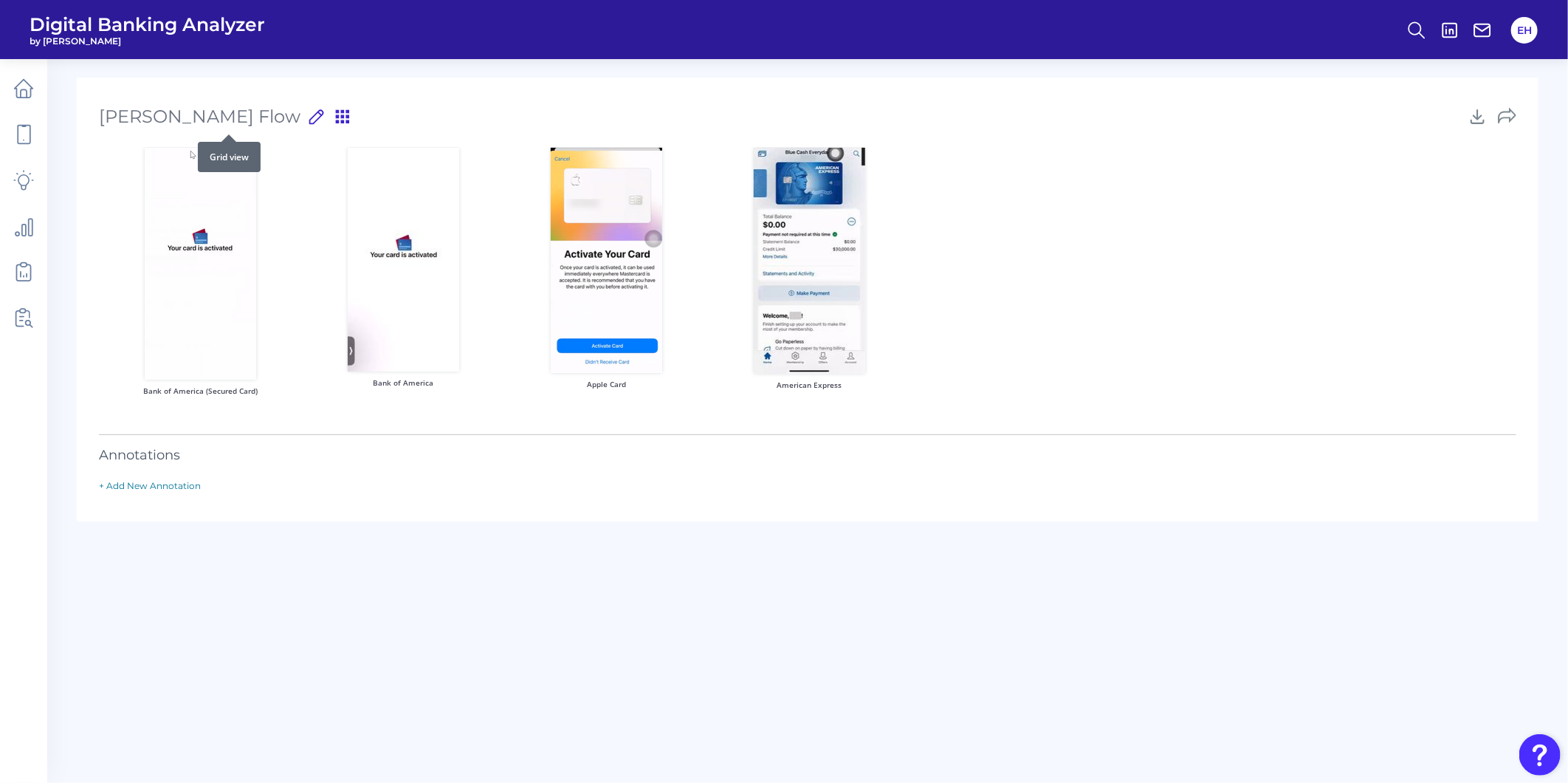
click at [334, 114] on icon at bounding box center [343, 116] width 17 height 18
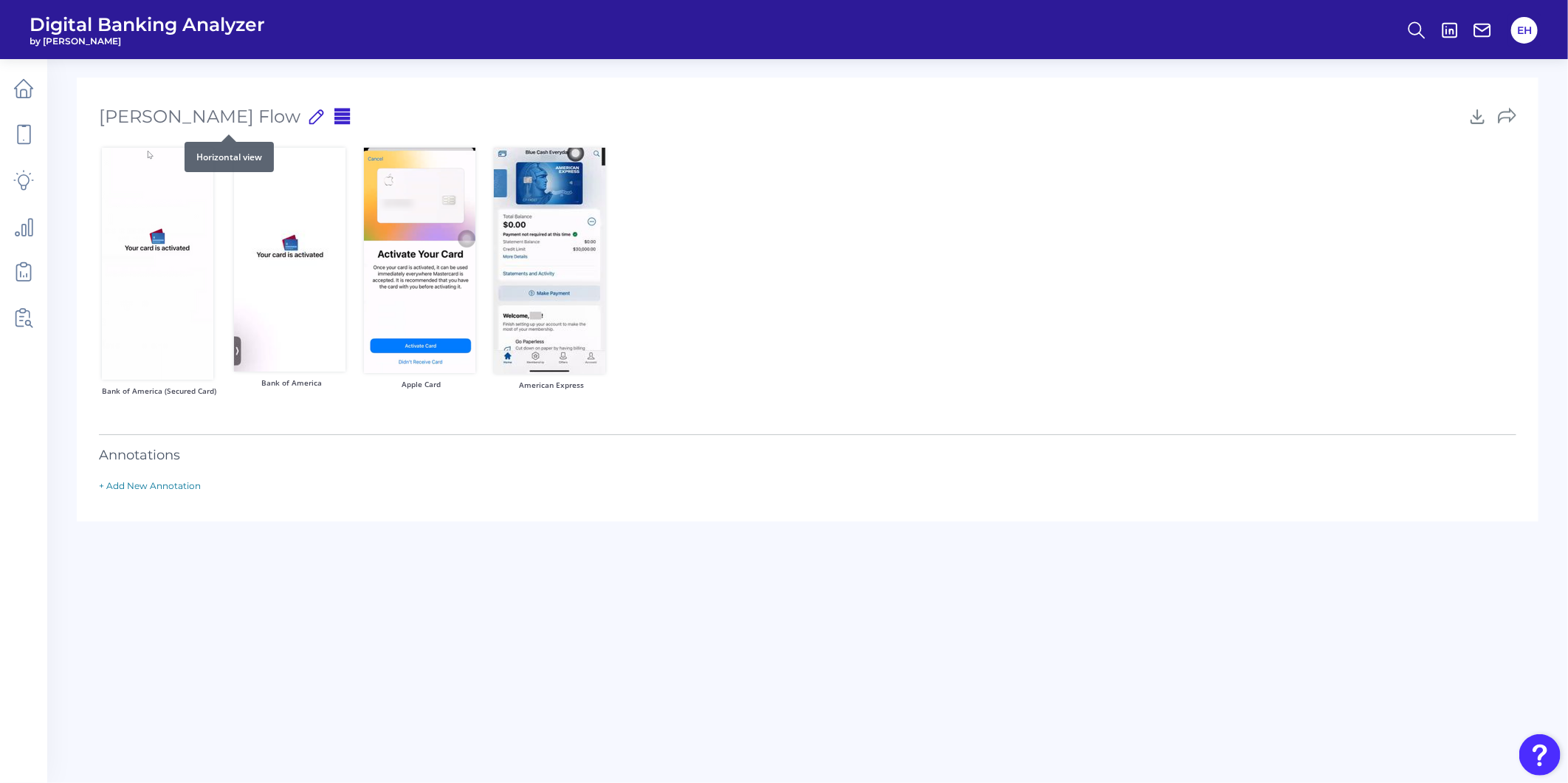
click at [334, 121] on icon at bounding box center [342, 116] width 15 height 15
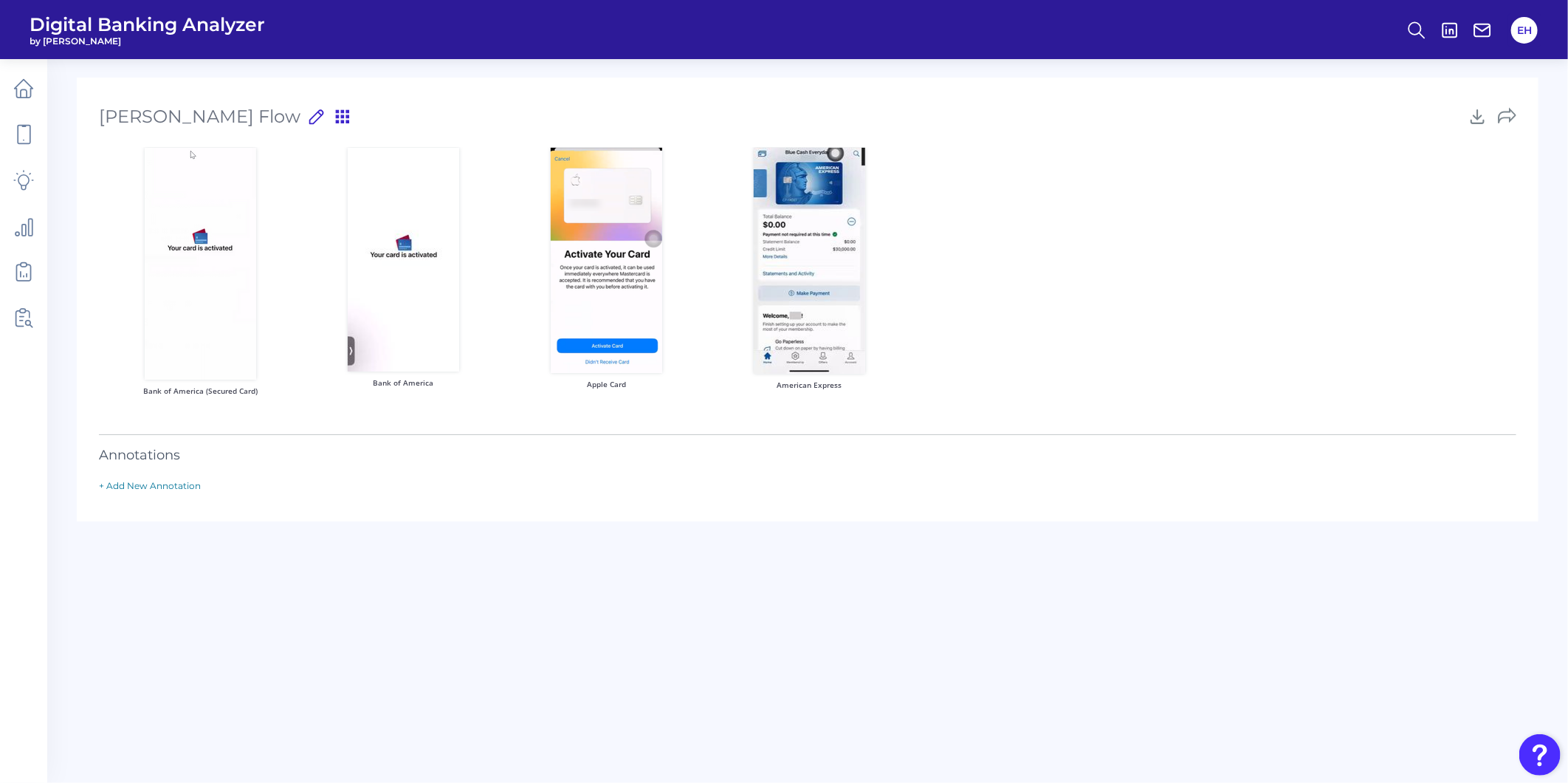
drag, startPoint x: 196, startPoint y: 284, endPoint x: 328, endPoint y: 622, distance: 362.9
click at [328, 622] on main "[PERSON_NAME] Flow [PERSON_NAME] Flow Press ‘Enter’ to save title 9 /50 Bank of…" at bounding box center [784, 391] width 1568 height 783
drag, startPoint x: 211, startPoint y: 216, endPoint x: 190, endPoint y: 179, distance: 42.5
click at [311, 540] on main "[PERSON_NAME] Flow [PERSON_NAME] Flow Press ‘Enter’ to save title 9 /50 Bank of…" at bounding box center [784, 391] width 1568 height 783
click at [26, 129] on icon at bounding box center [24, 134] width 21 height 21
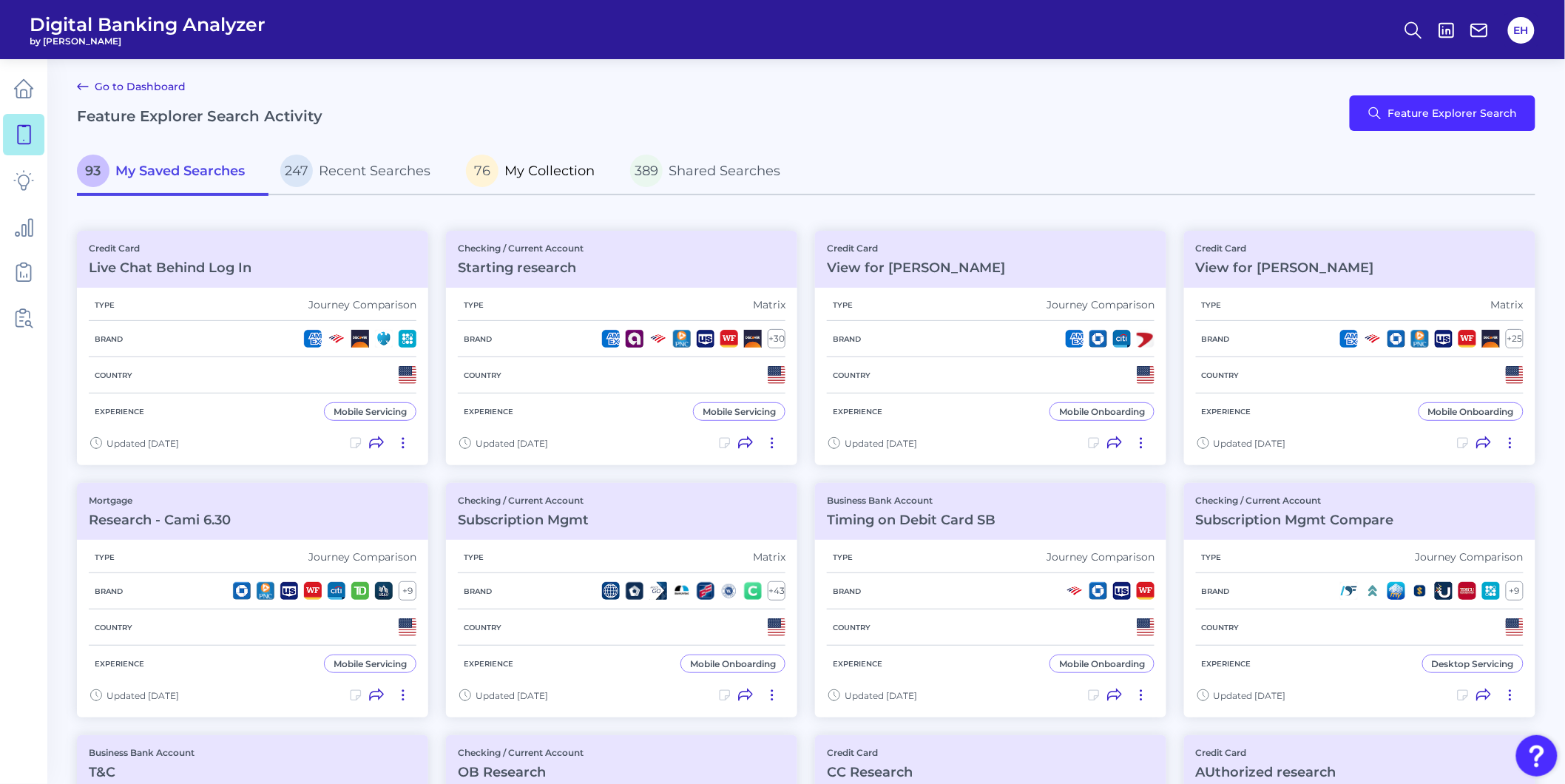
click at [543, 172] on span "My Collection" at bounding box center [549, 171] width 90 height 16
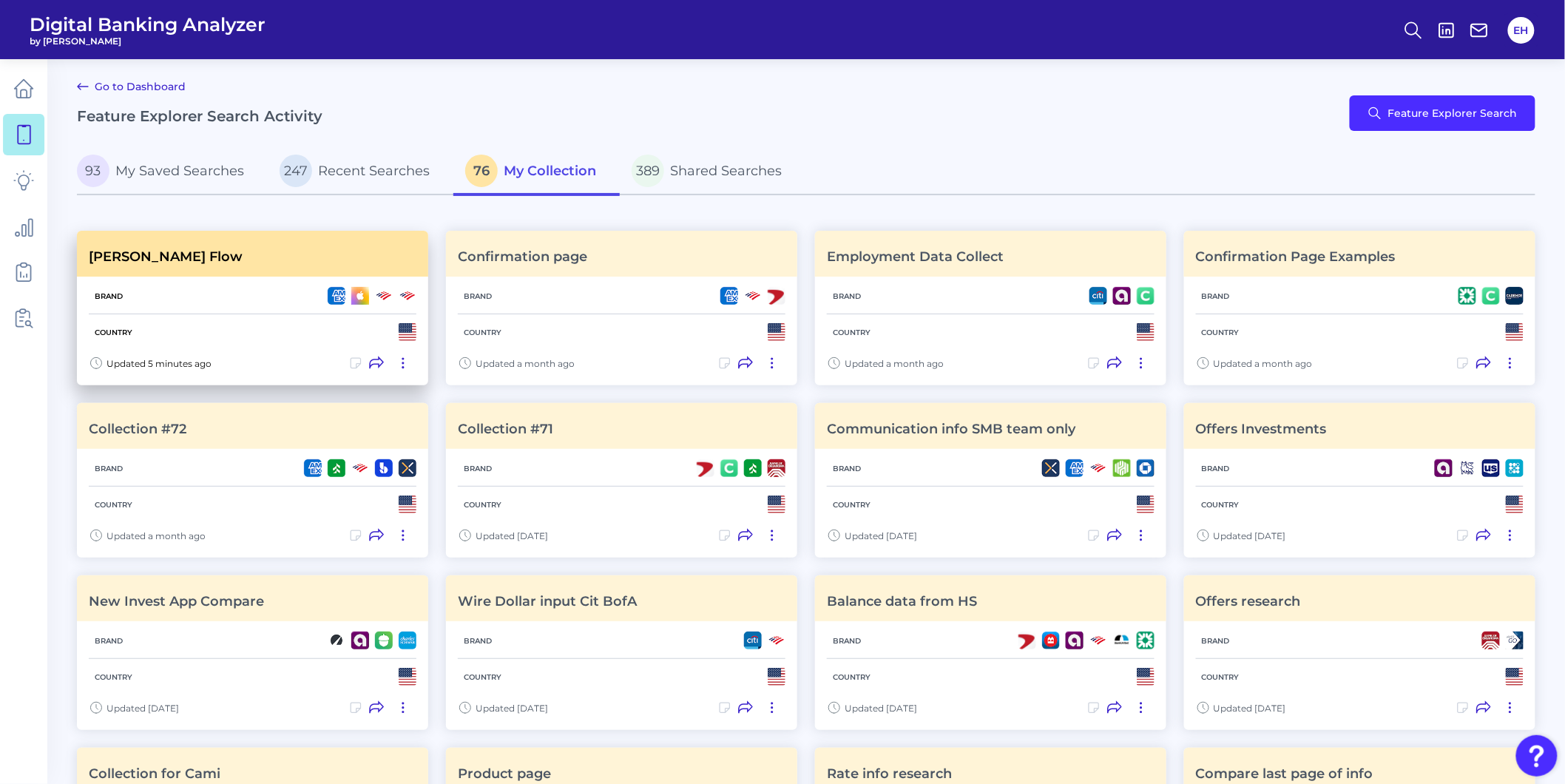
click at [159, 318] on div "Country" at bounding box center [253, 331] width 328 height 35
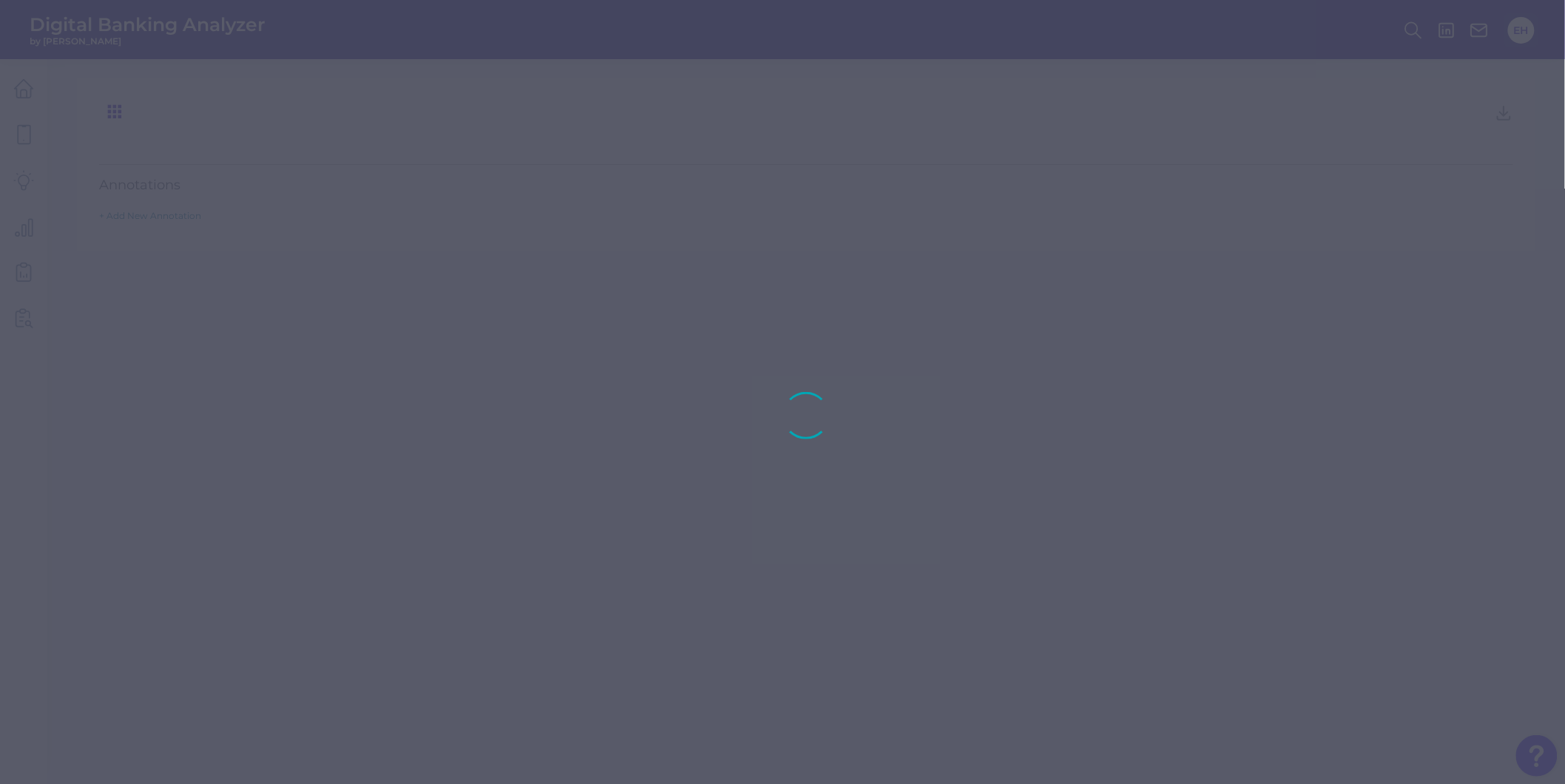
type input "[PERSON_NAME] Flow"
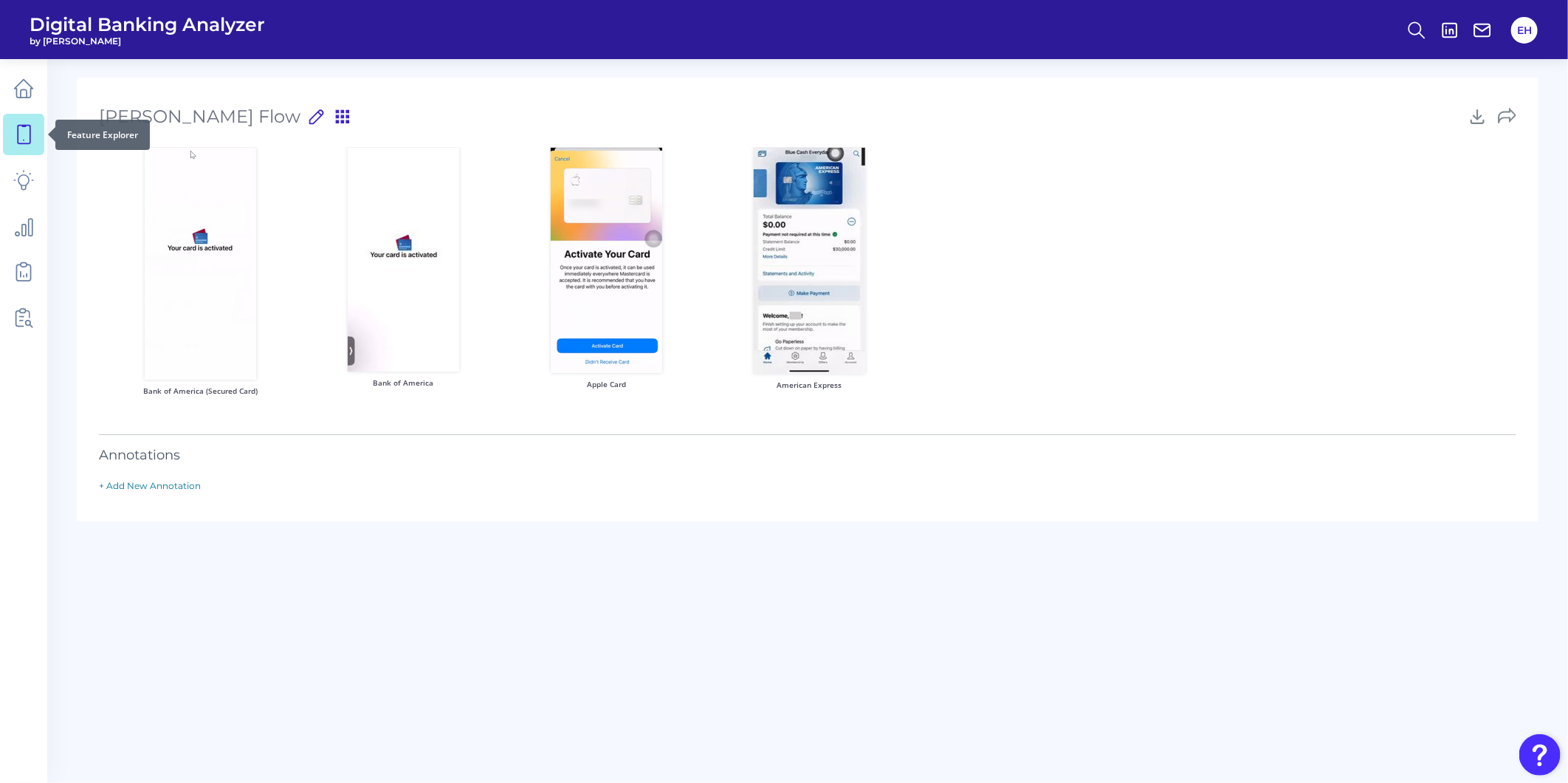
click at [33, 133] on icon at bounding box center [24, 134] width 21 height 21
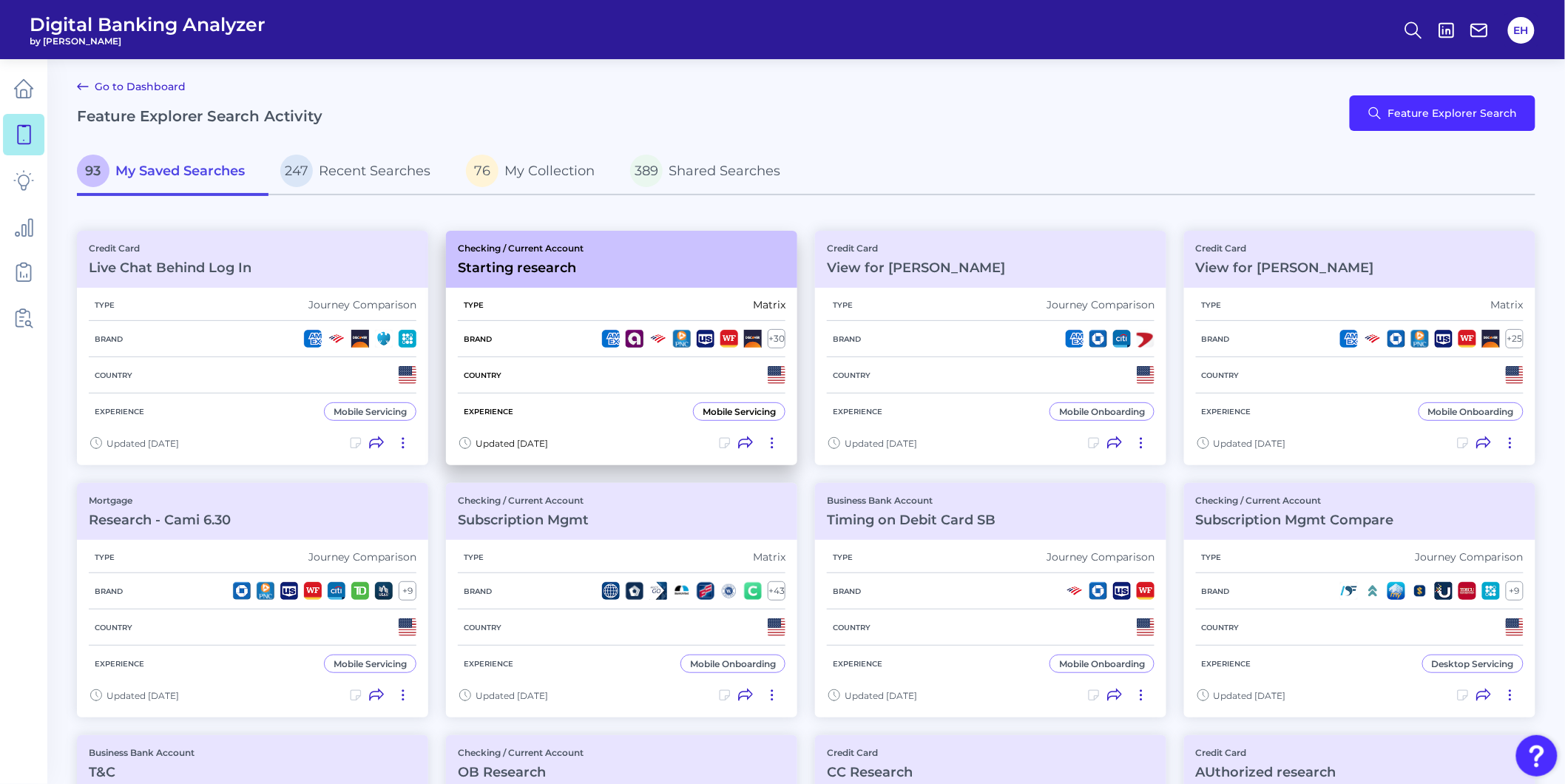
click at [573, 381] on div "Country" at bounding box center [622, 375] width 328 height 36
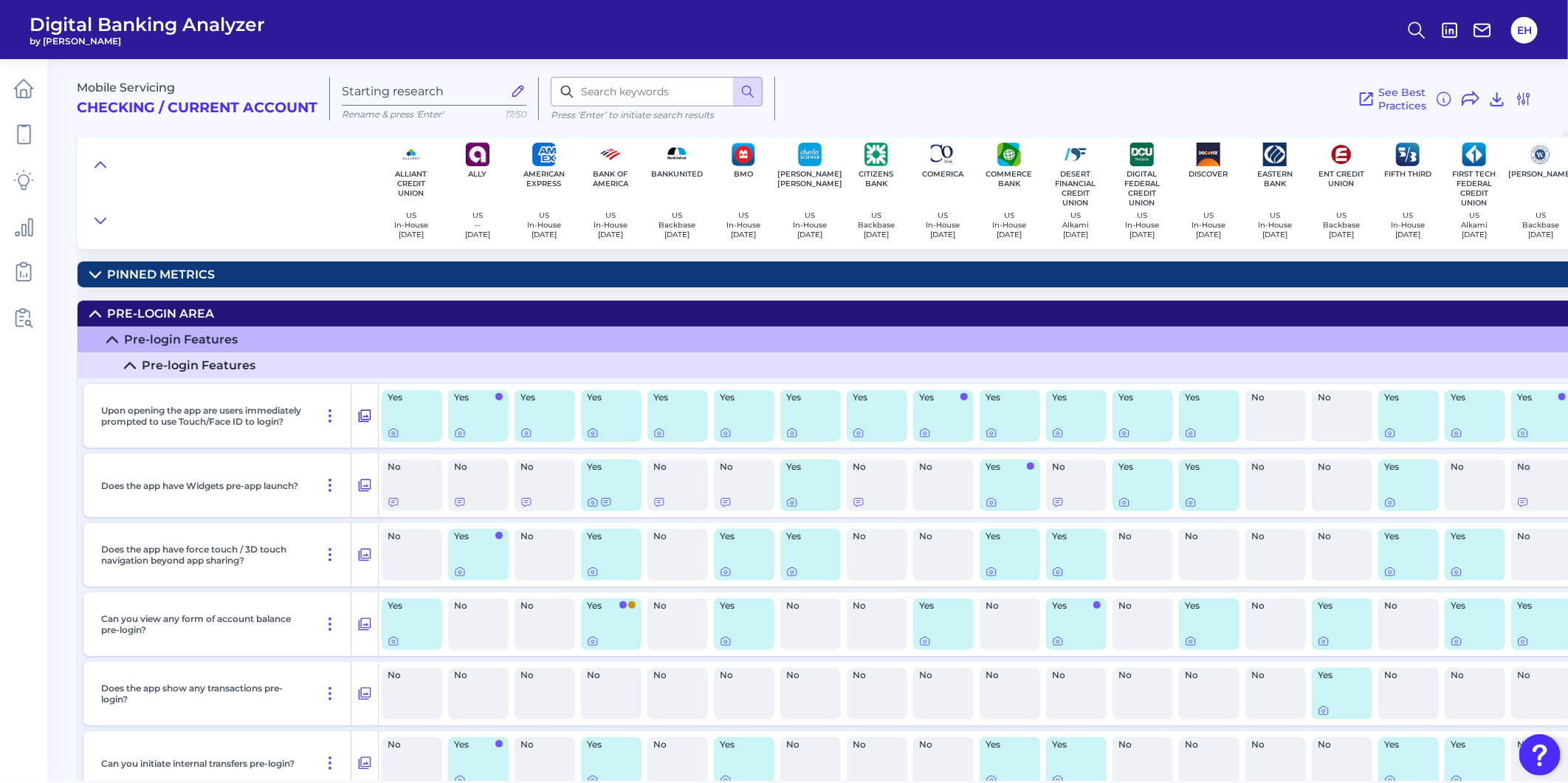
click at [364, 418] on icon at bounding box center [364, 416] width 15 height 18
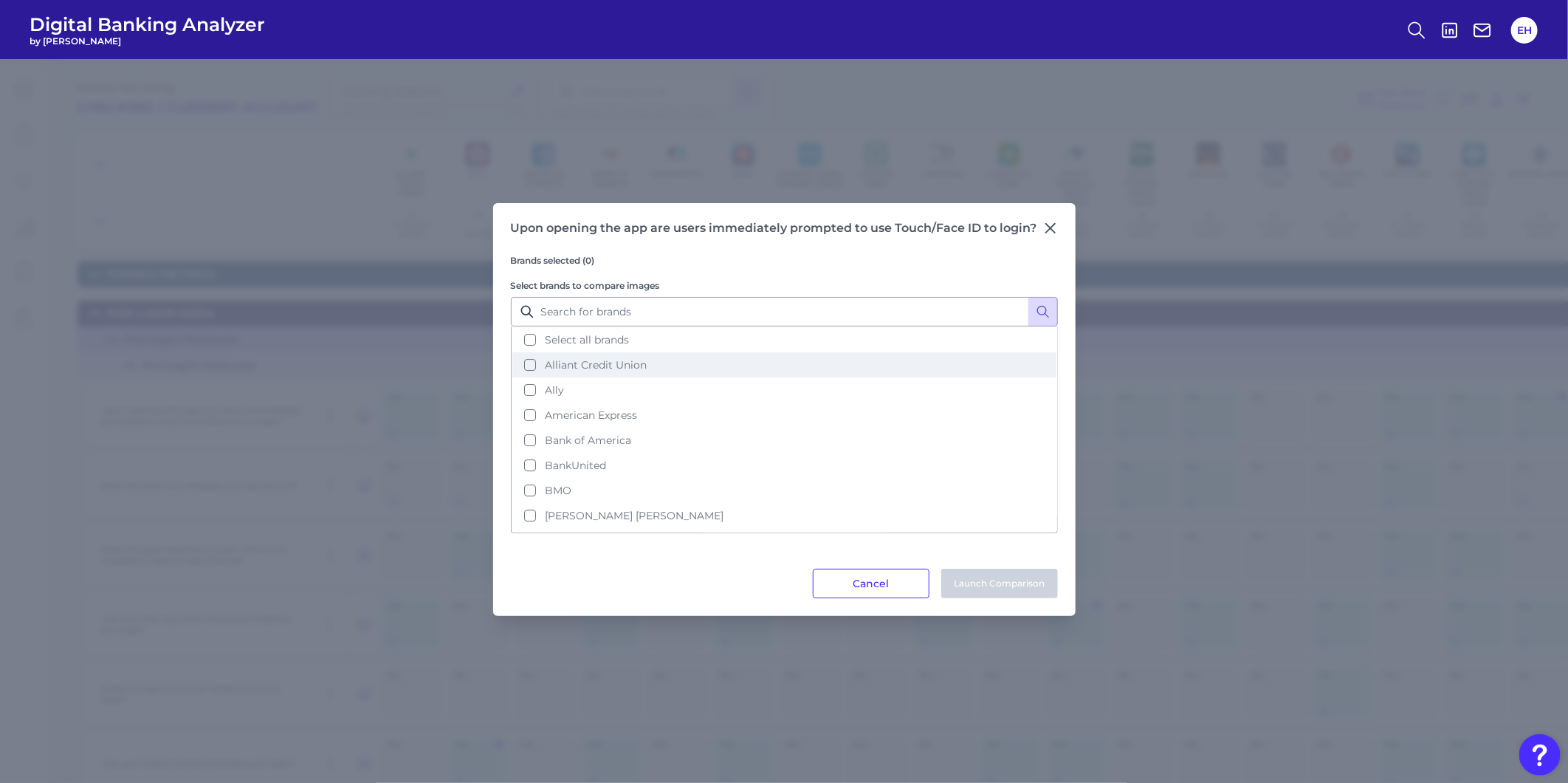
click at [554, 367] on span "Alliant Credit Union" at bounding box center [596, 365] width 102 height 13
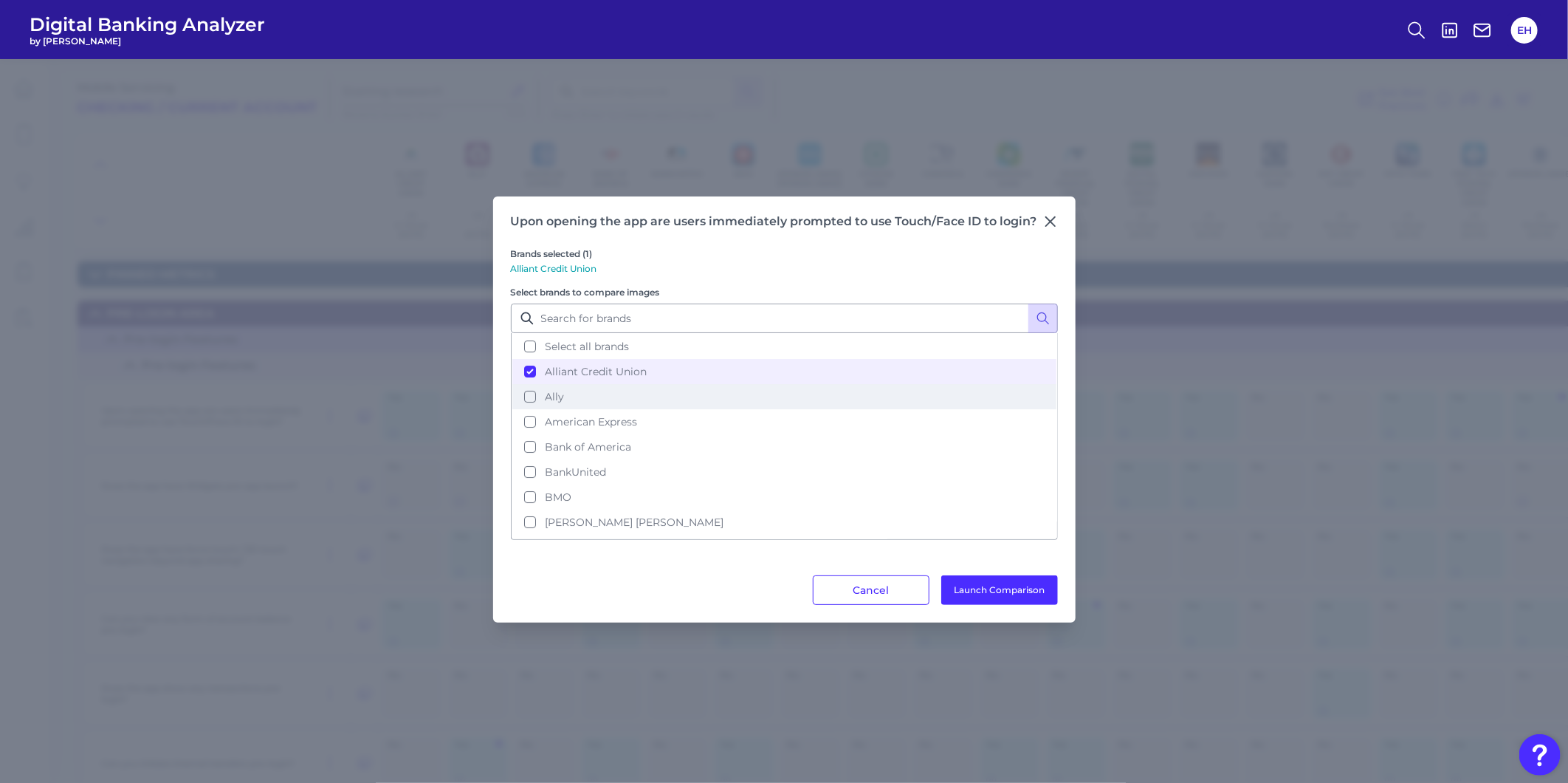
click at [552, 393] on span "Ally" at bounding box center [555, 397] width 19 height 13
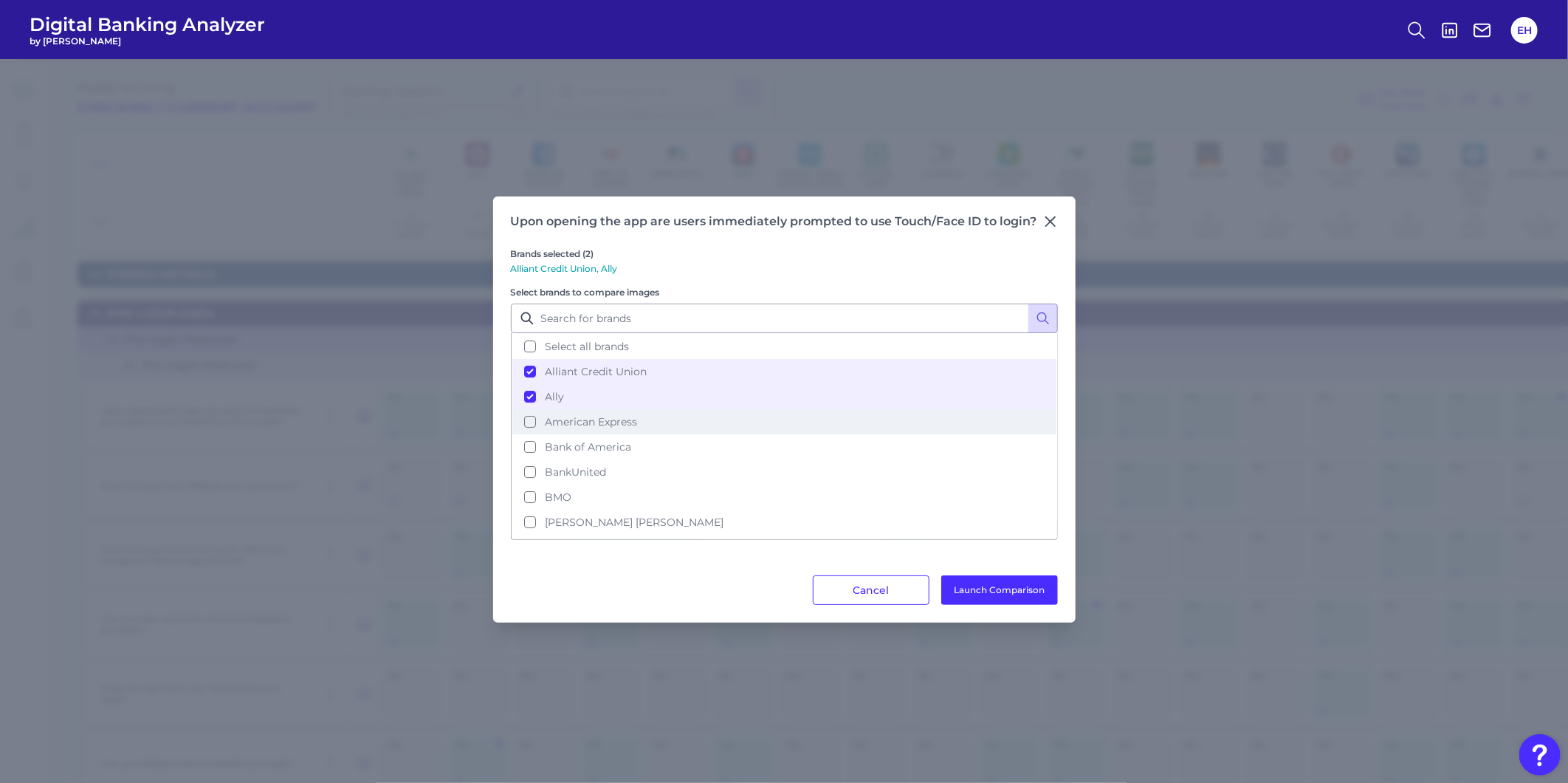
click at [569, 421] on span "American Express" at bounding box center [590, 421] width 92 height 13
click at [1026, 596] on button "Launch Comparison" at bounding box center [998, 590] width 116 height 29
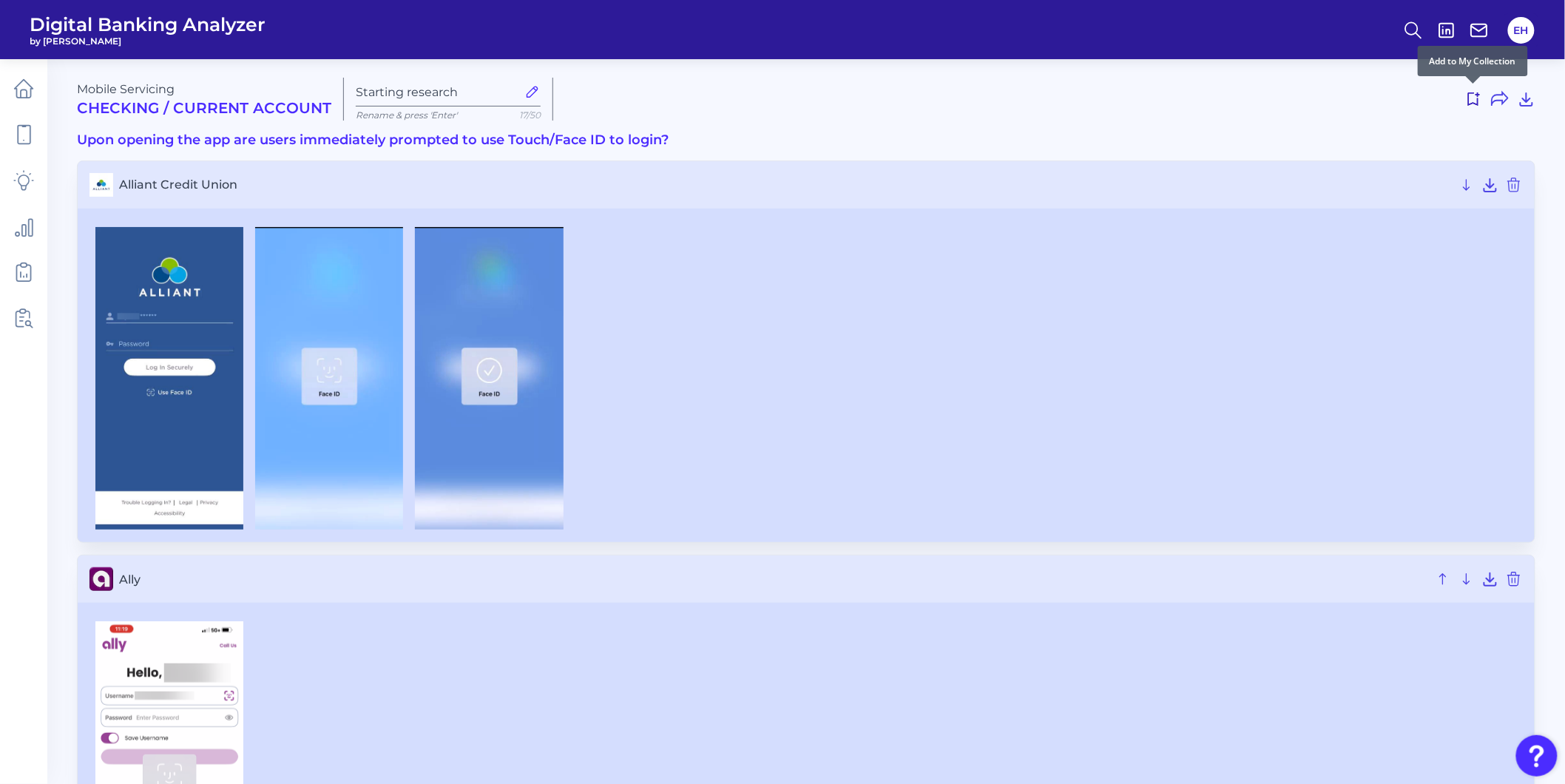
click at [1476, 100] on icon at bounding box center [1473, 99] width 18 height 18
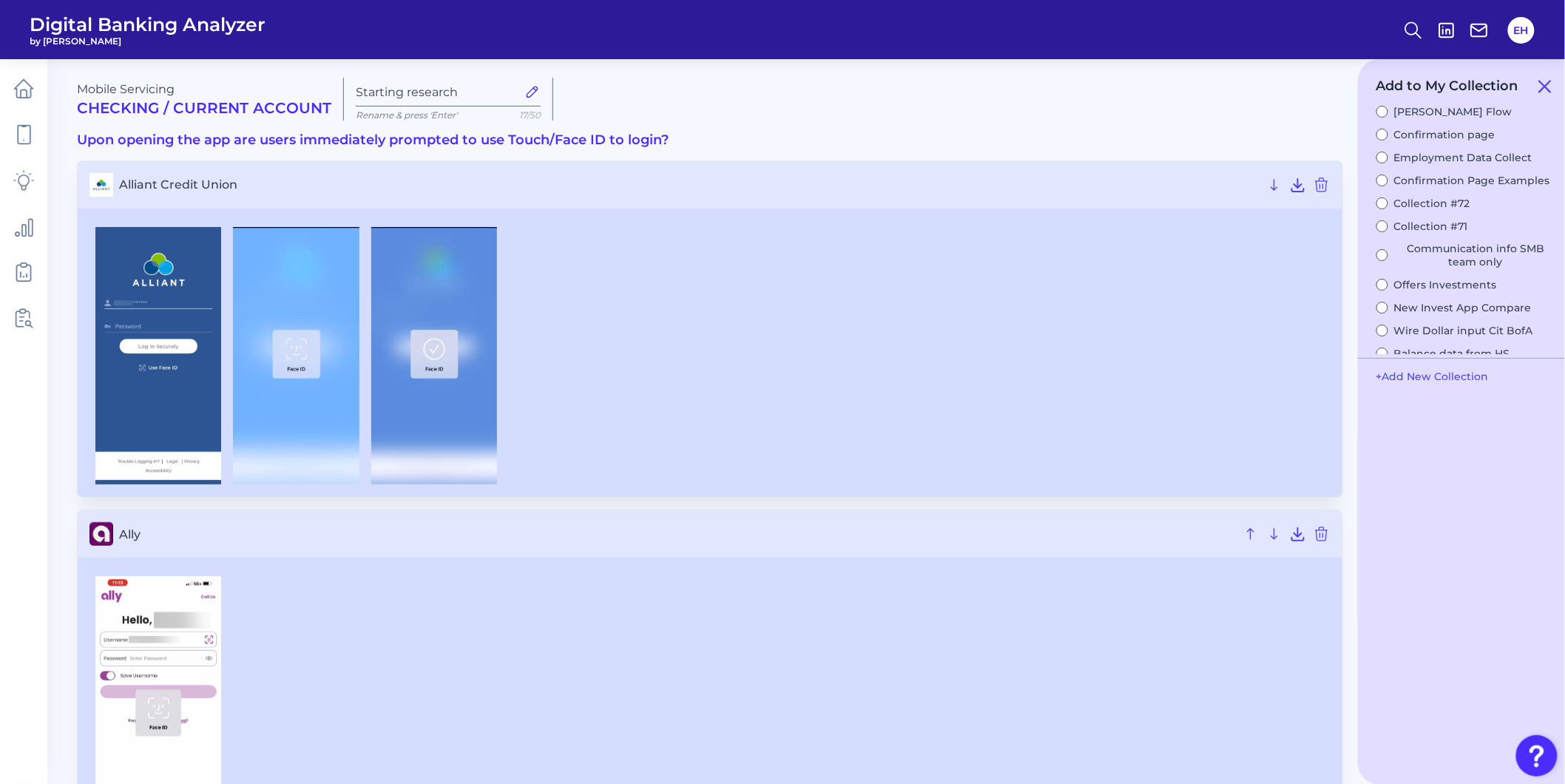
click at [1404, 111] on button "[PERSON_NAME] Flow" at bounding box center [1445, 112] width 137 height 13
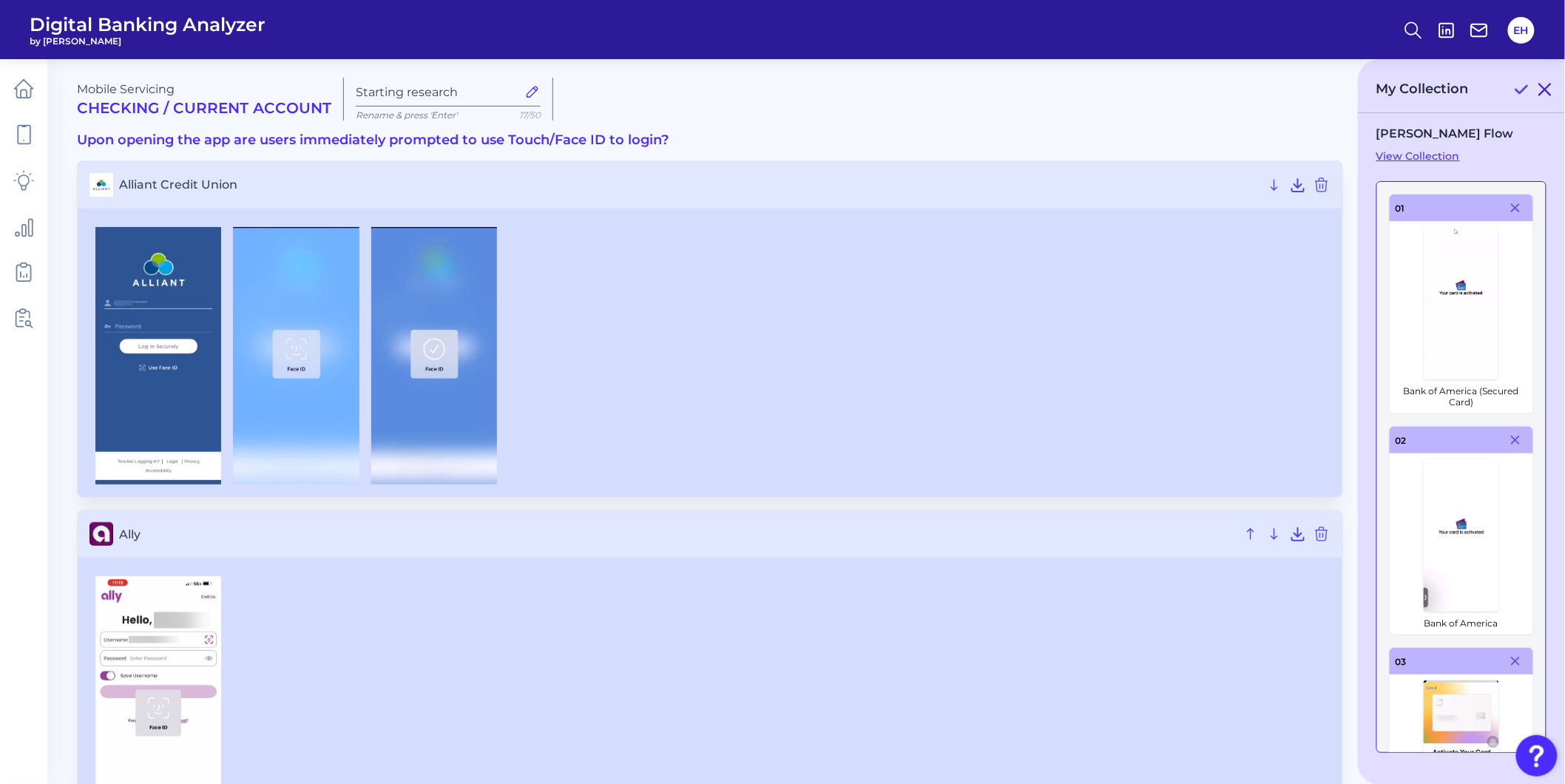
click at [1549, 89] on icon at bounding box center [1545, 89] width 18 height 18
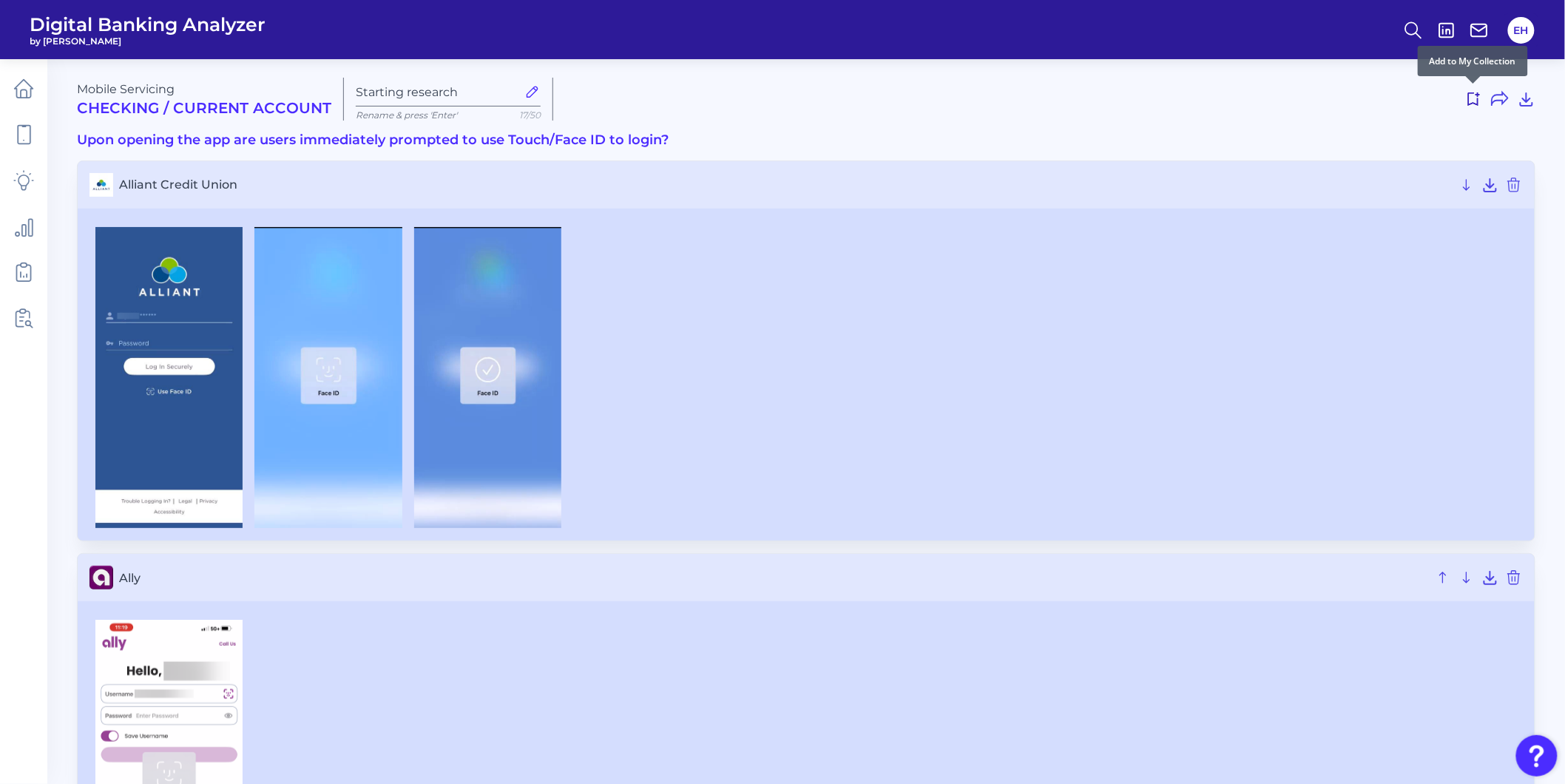
click at [1476, 100] on icon at bounding box center [1473, 99] width 18 height 18
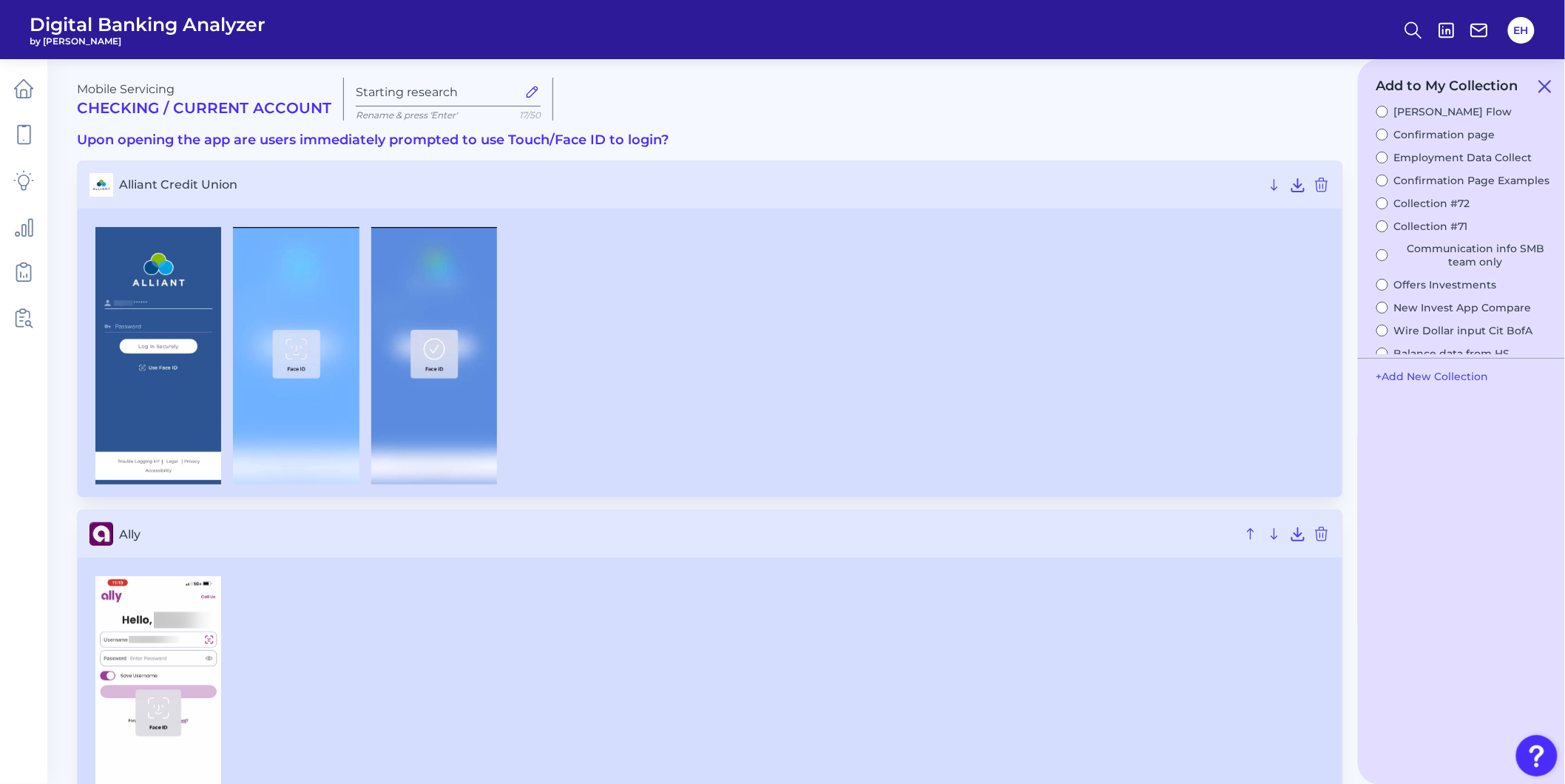
click at [1385, 109] on button "[PERSON_NAME] Flow" at bounding box center [1445, 112] width 137 height 13
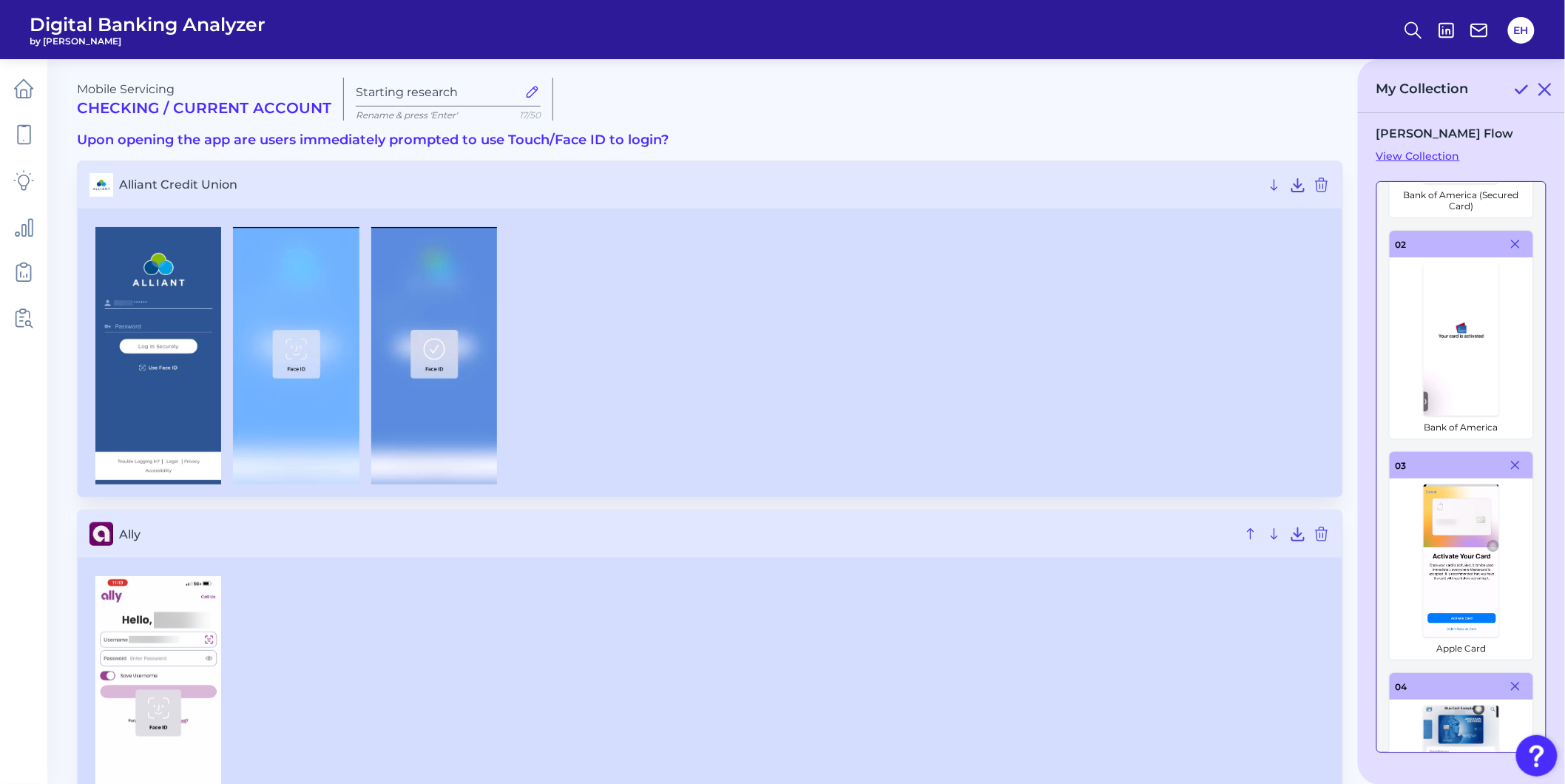
scroll to position [246, 0]
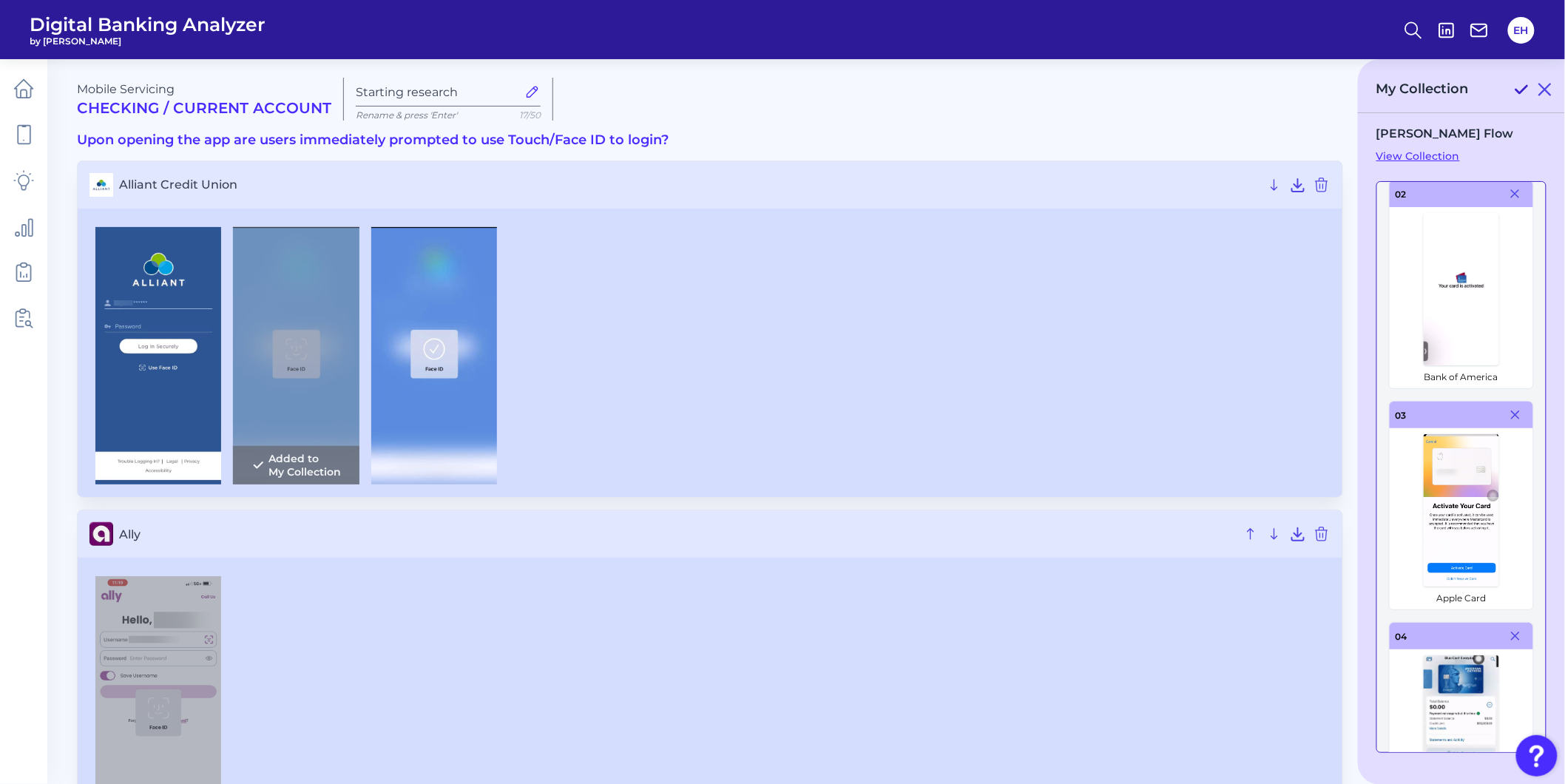
click at [1525, 87] on icon at bounding box center [1522, 89] width 11 height 8
click at [1172, 145] on h3 "Upon opening the app are users immediately prompted to use Touch/Face ID to log…" at bounding box center [709, 140] width 1266 height 16
click at [1545, 86] on icon at bounding box center [1545, 89] width 18 height 18
